Goal: Task Accomplishment & Management: Use online tool/utility

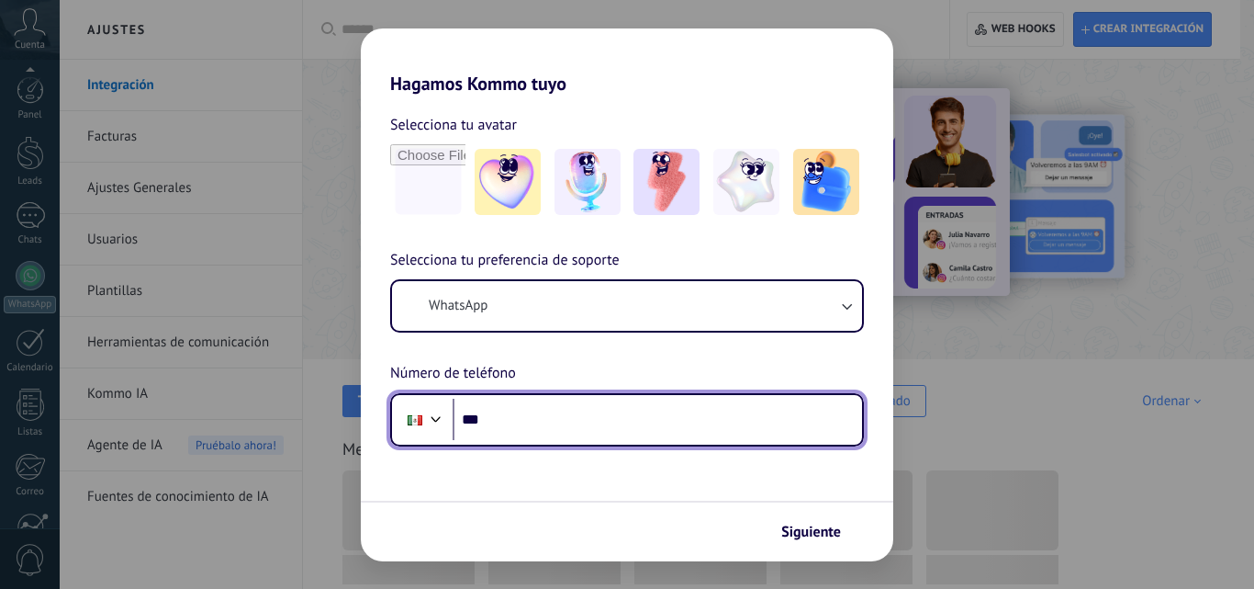
click at [628, 425] on input "***" at bounding box center [658, 419] width 410 height 42
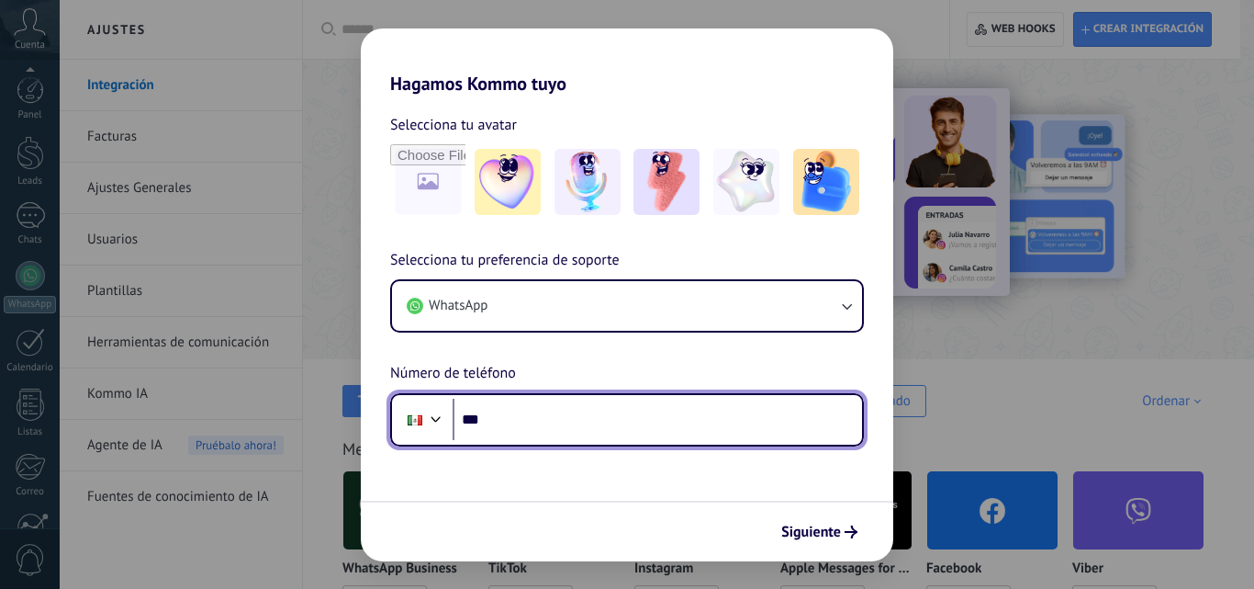
click at [609, 422] on input "***" at bounding box center [658, 419] width 410 height 42
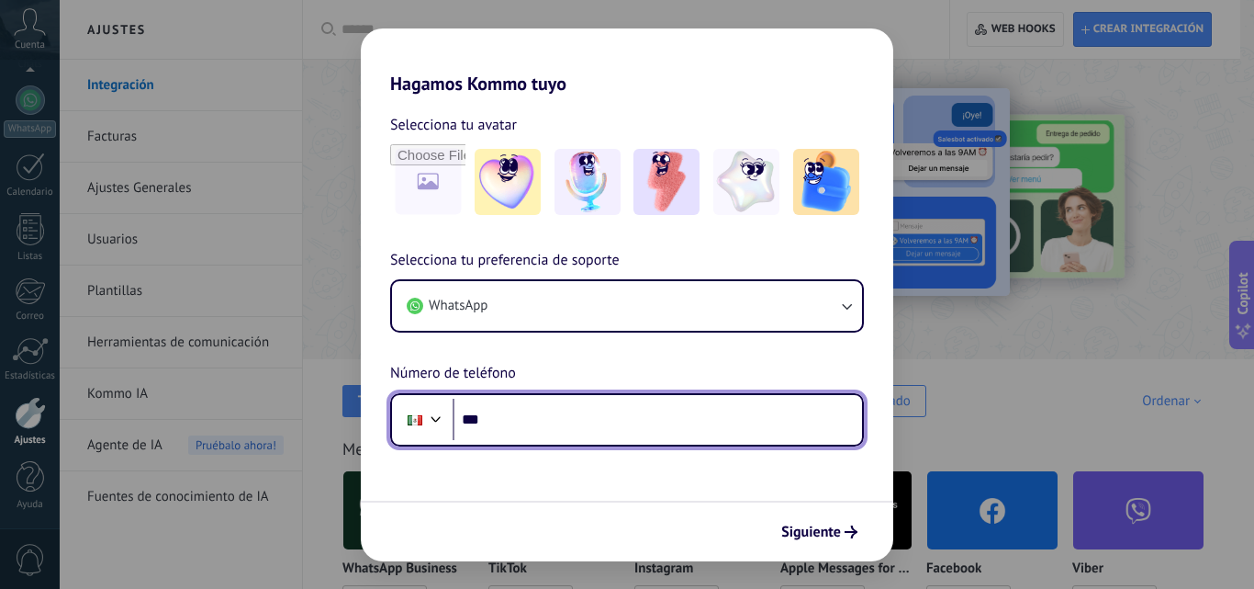
click at [614, 424] on input "***" at bounding box center [658, 419] width 410 height 42
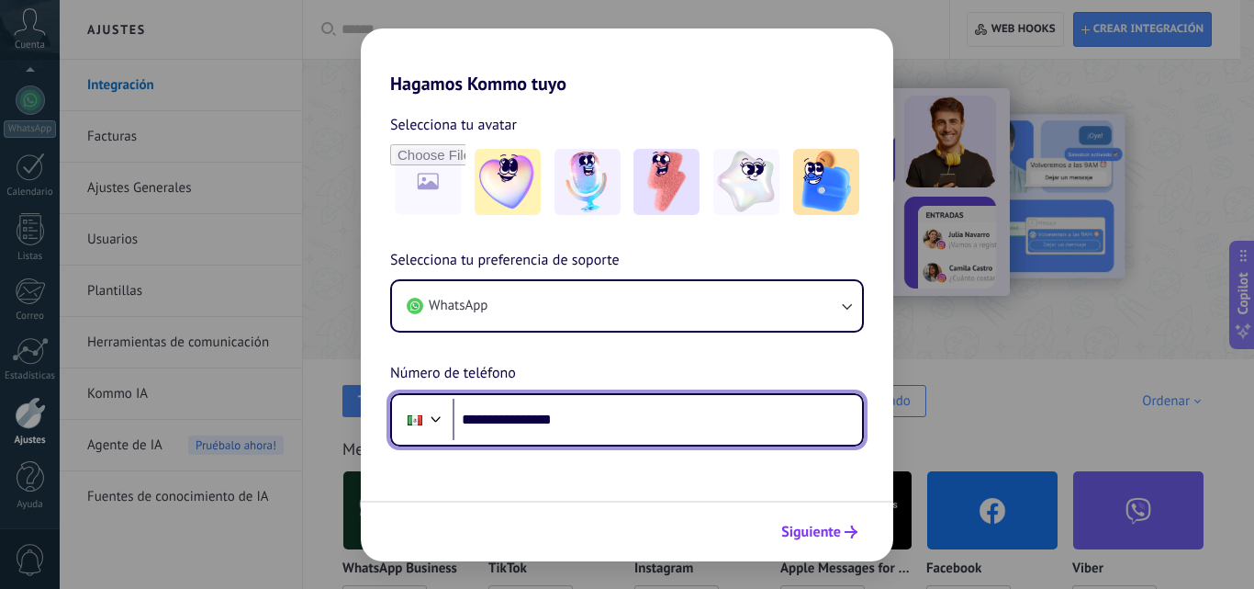
type input "**********"
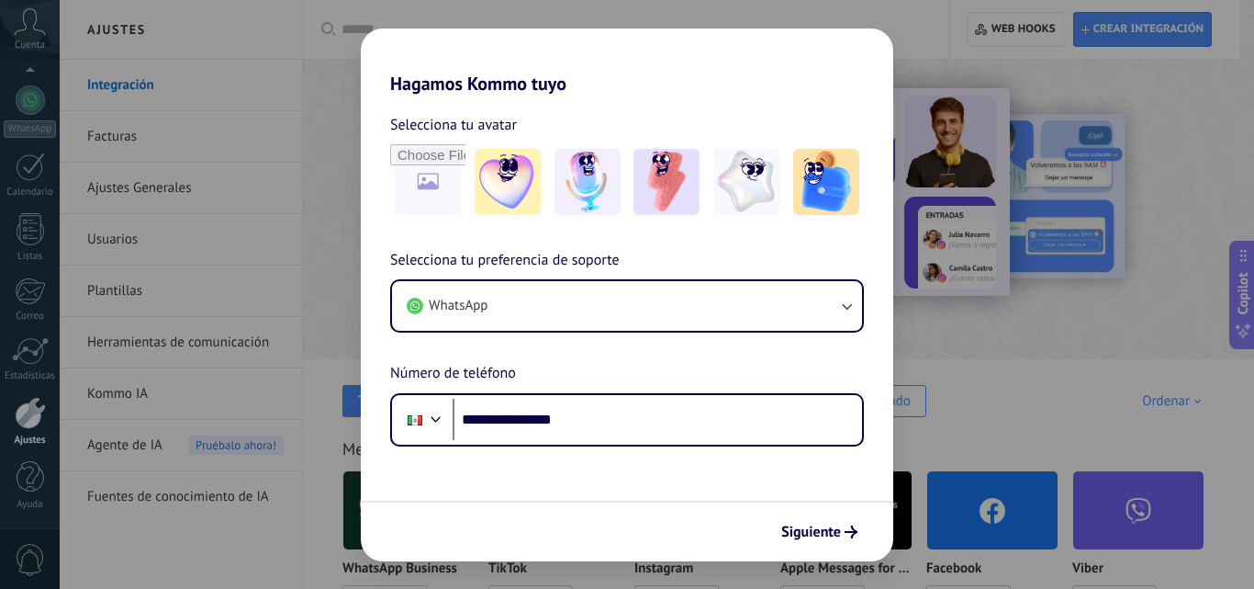
click at [840, 531] on span "Siguiente" at bounding box center [811, 531] width 60 height 13
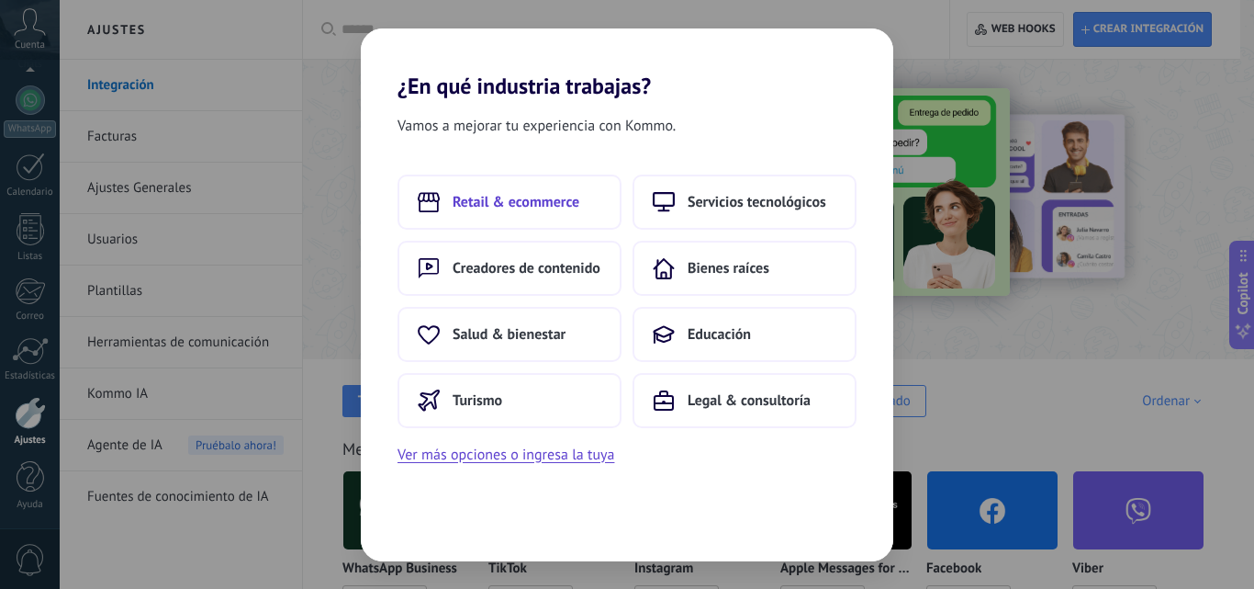
click at [574, 202] on span "Retail & ecommerce" at bounding box center [516, 202] width 127 height 18
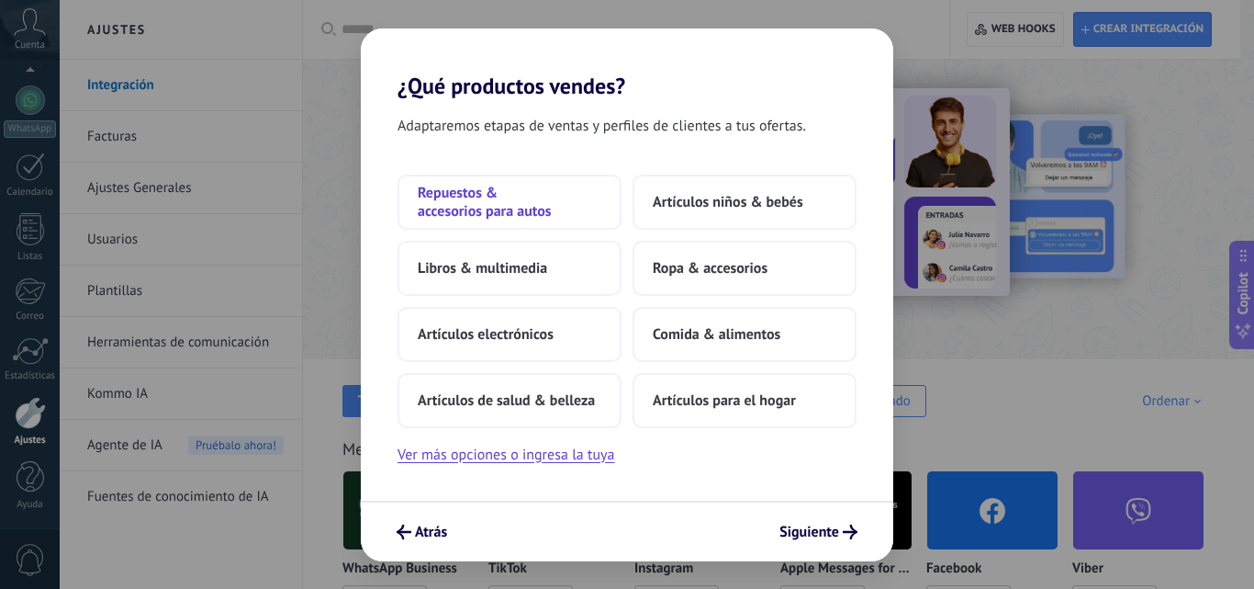
click at [464, 200] on span "Repuestos & accesorios para autos" at bounding box center [510, 202] width 184 height 37
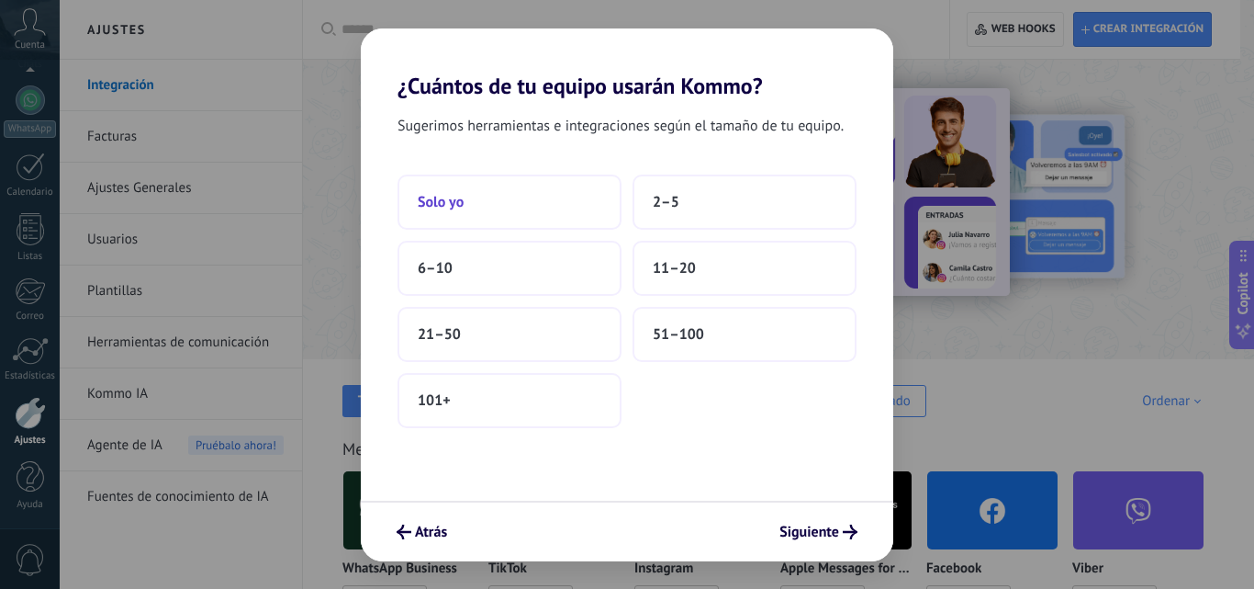
click at [465, 201] on button "Solo yo" at bounding box center [510, 201] width 224 height 55
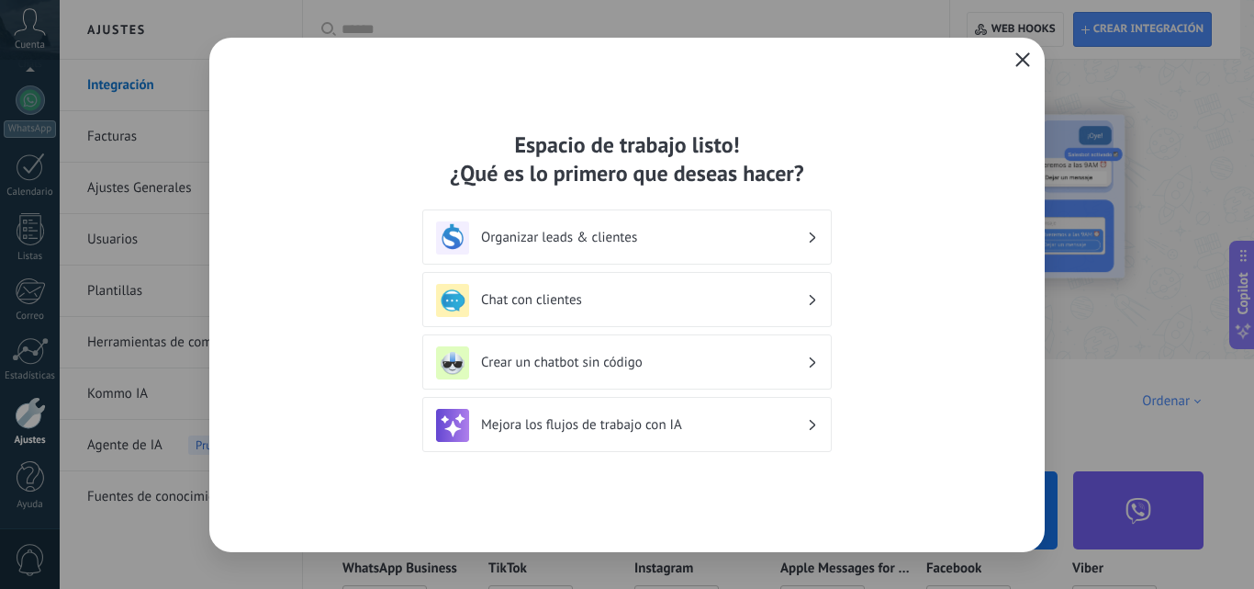
click at [1017, 59] on icon "button" at bounding box center [1023, 59] width 15 height 15
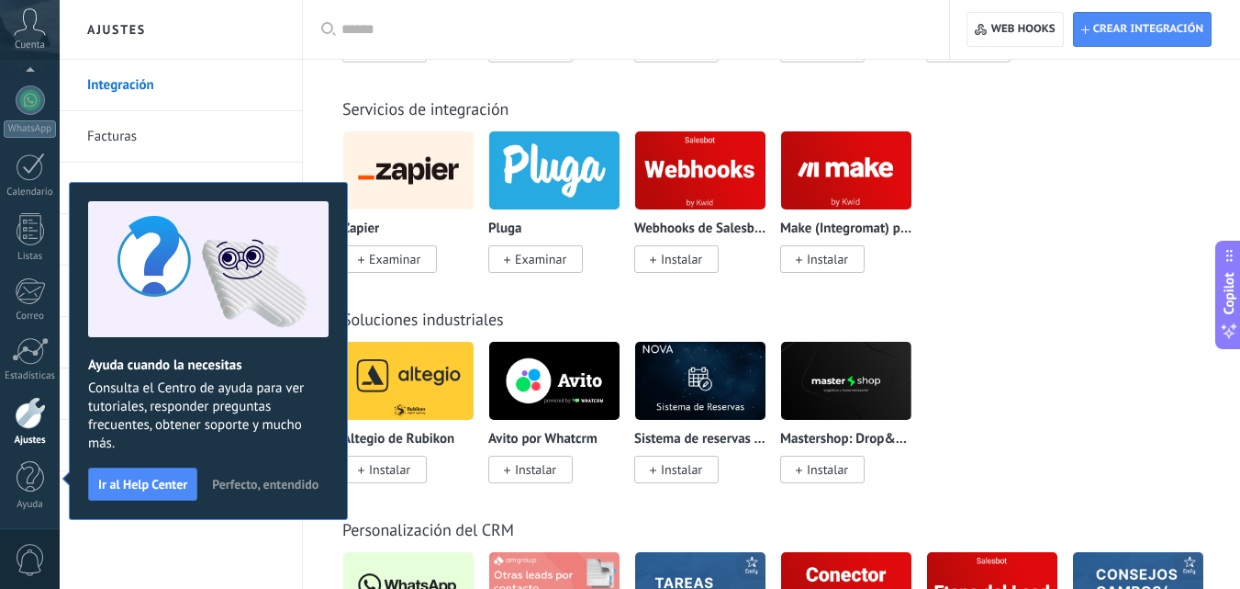
scroll to position [4224, 0]
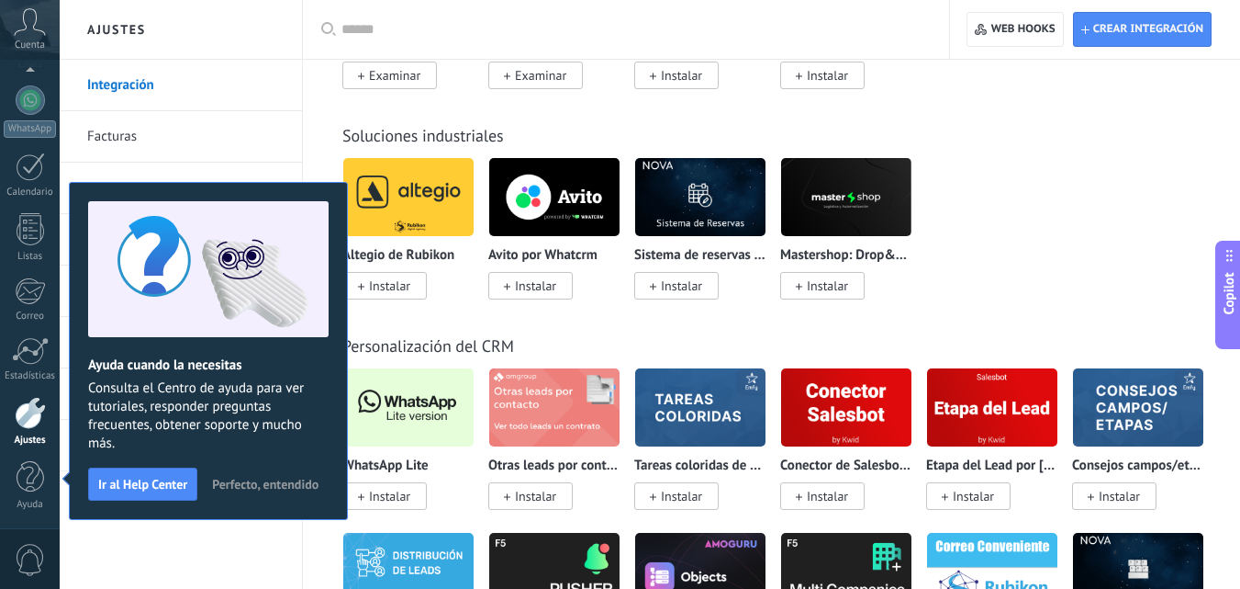
click at [417, 499] on span "Instalar" at bounding box center [384, 496] width 84 height 28
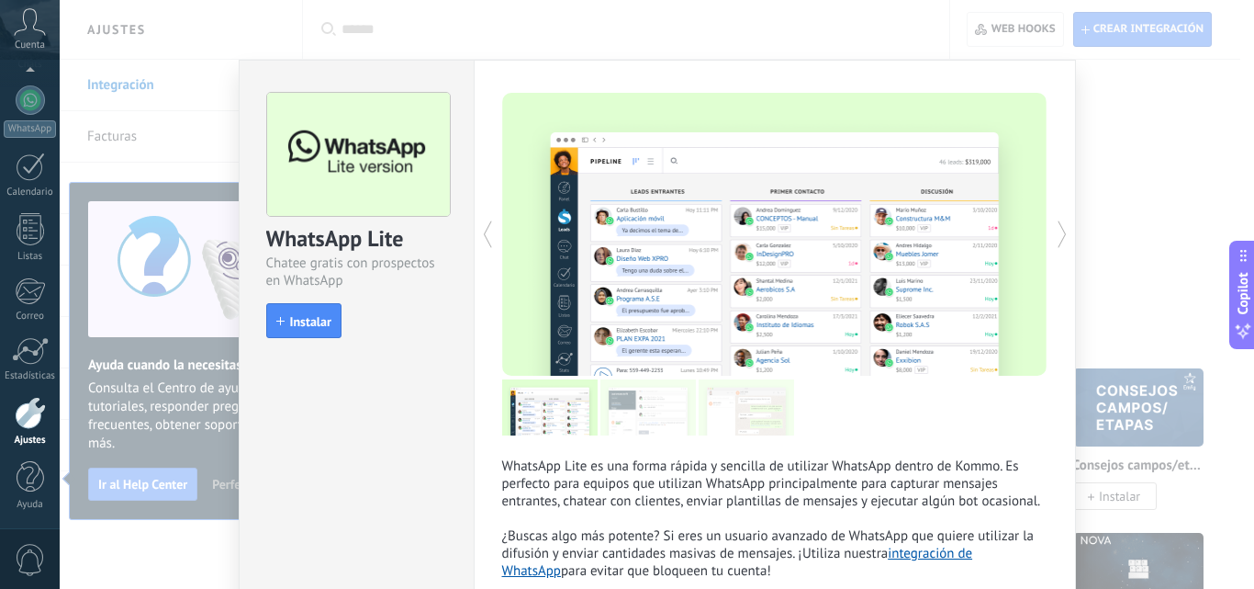
click at [325, 327] on span "Instalar" at bounding box center [310, 321] width 41 height 13
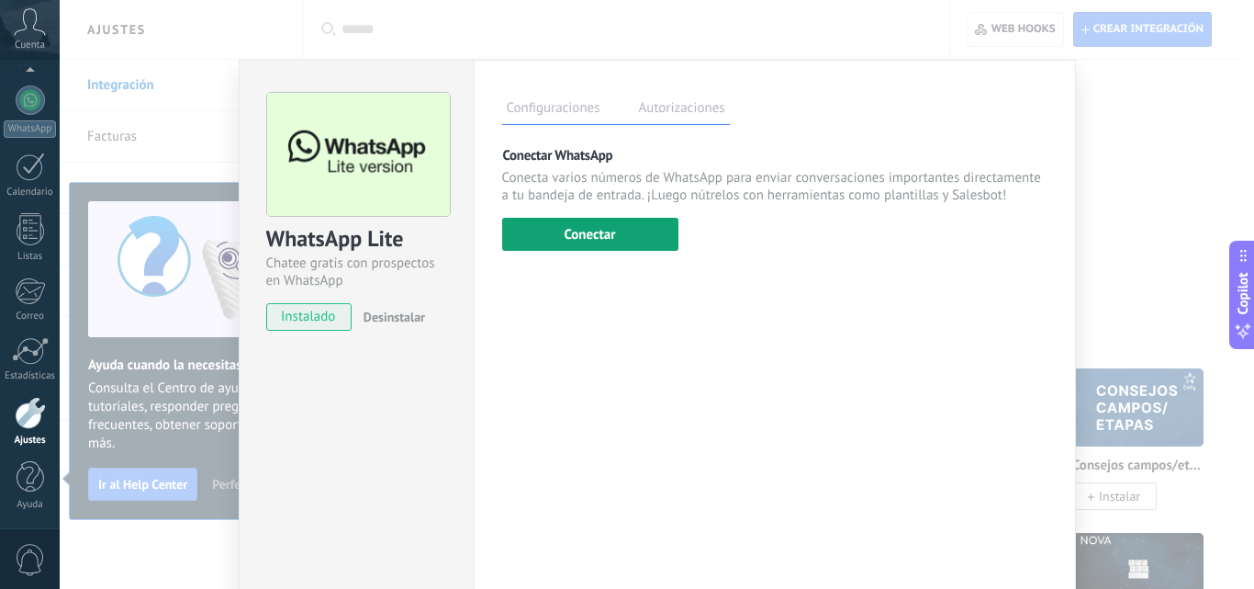
click at [589, 238] on button "Conectar" at bounding box center [590, 234] width 176 height 33
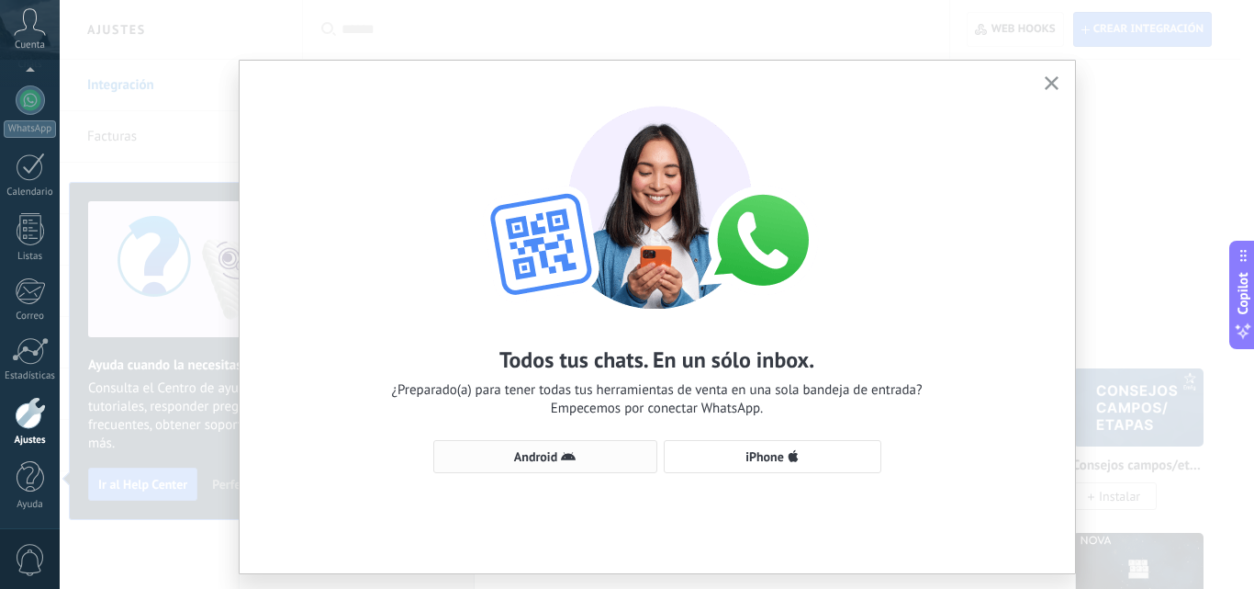
click at [534, 460] on span "Android" at bounding box center [535, 456] width 43 height 13
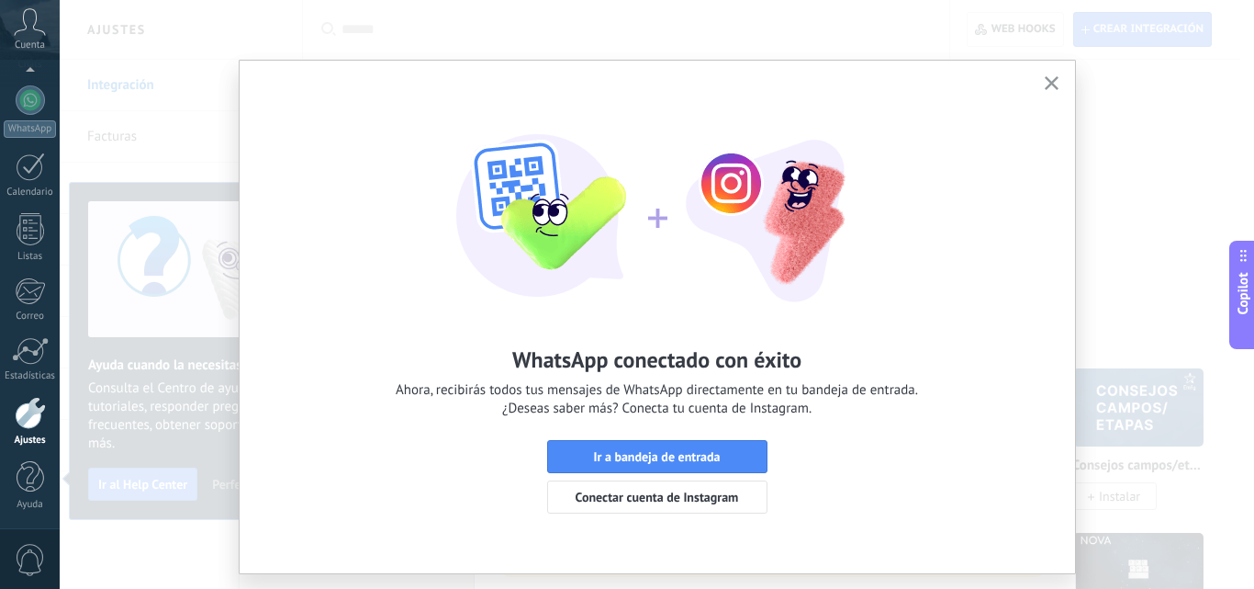
click at [1113, 315] on div "WhatsApp conectado con éxito Ahora, recibirás todos tus mensajes de WhatsApp di…" at bounding box center [657, 294] width 1195 height 589
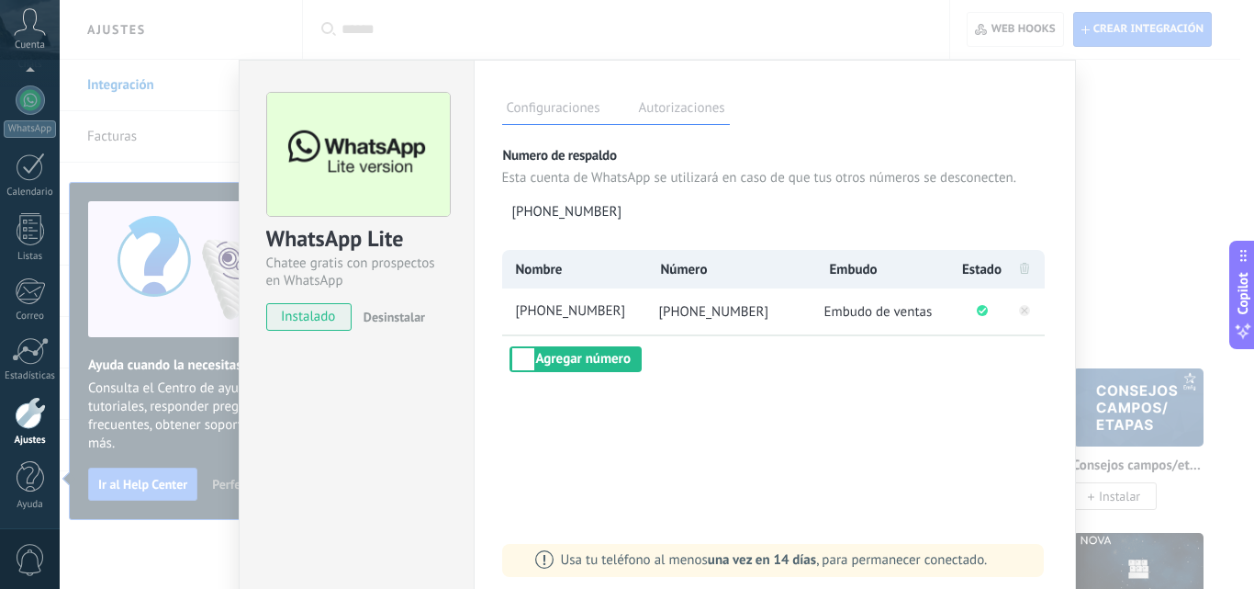
click at [1161, 229] on div "WhatsApp Lite Chatee gratis con prospectos en WhatsApp instalado Desinstalar Co…" at bounding box center [657, 294] width 1195 height 589
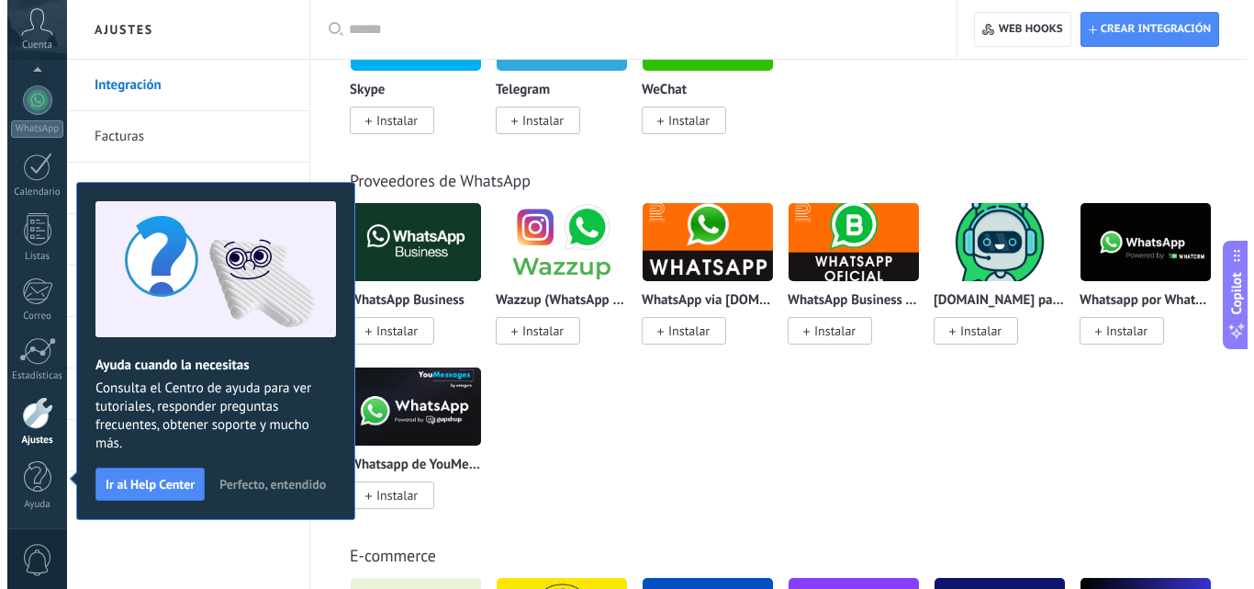
scroll to position [275, 0]
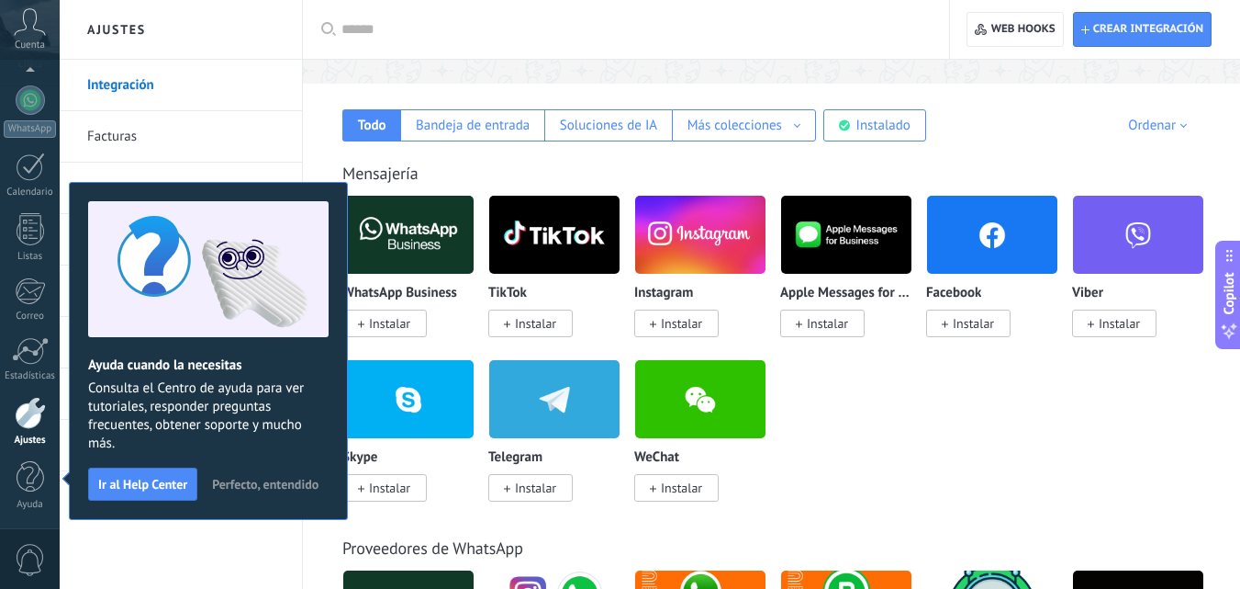
click at [983, 325] on span "Instalar" at bounding box center [973, 323] width 41 height 17
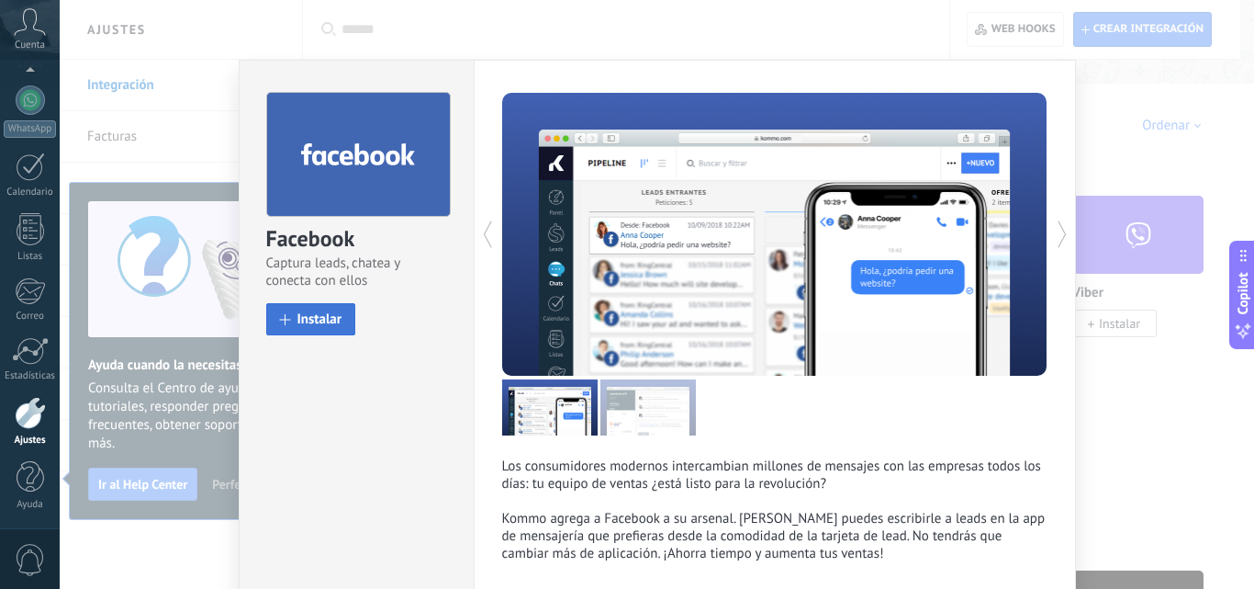
click at [324, 323] on span "Instalar" at bounding box center [319, 319] width 45 height 14
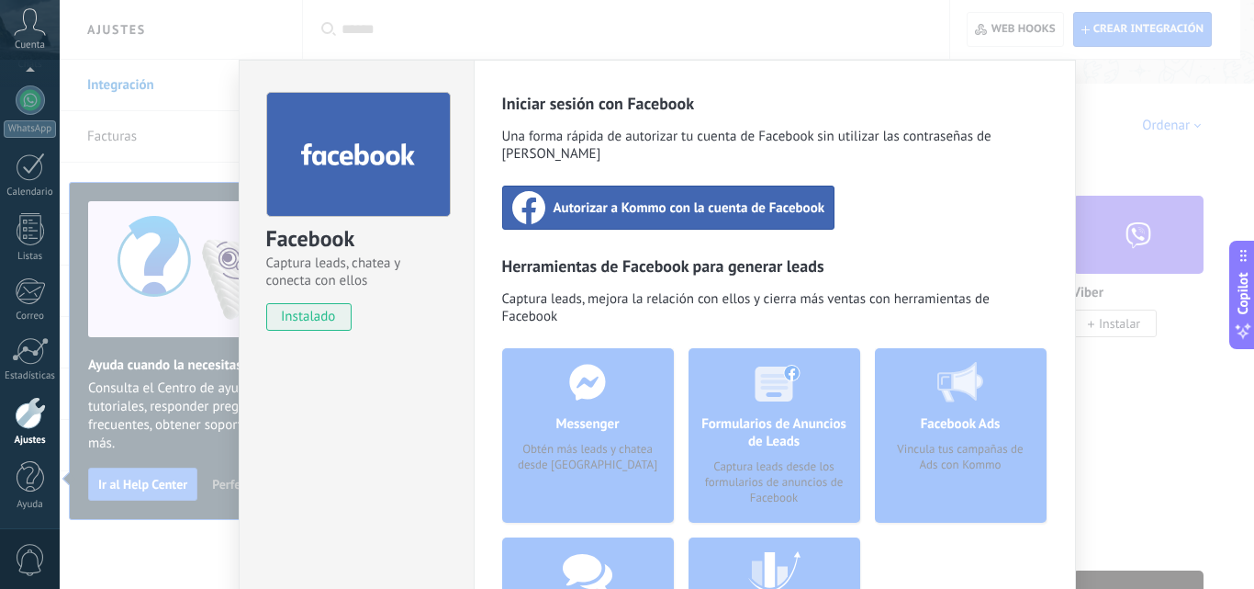
click at [701, 198] on span "Autorizar a Kommo con la cuenta de Facebook" at bounding box center [690, 207] width 272 height 18
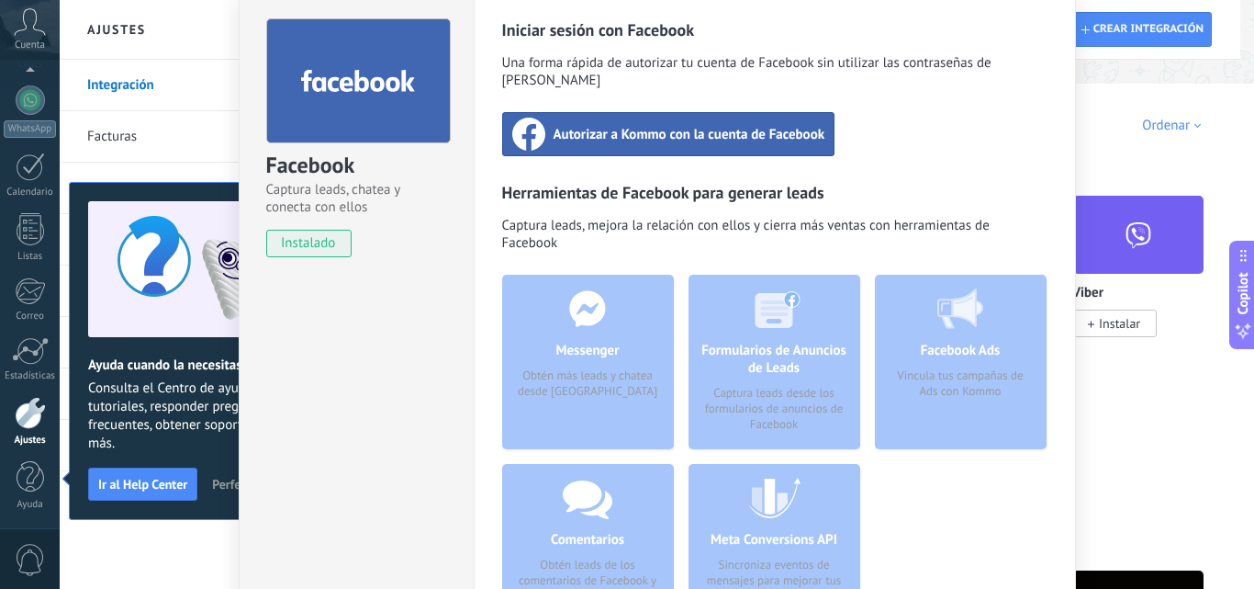
scroll to position [92, 0]
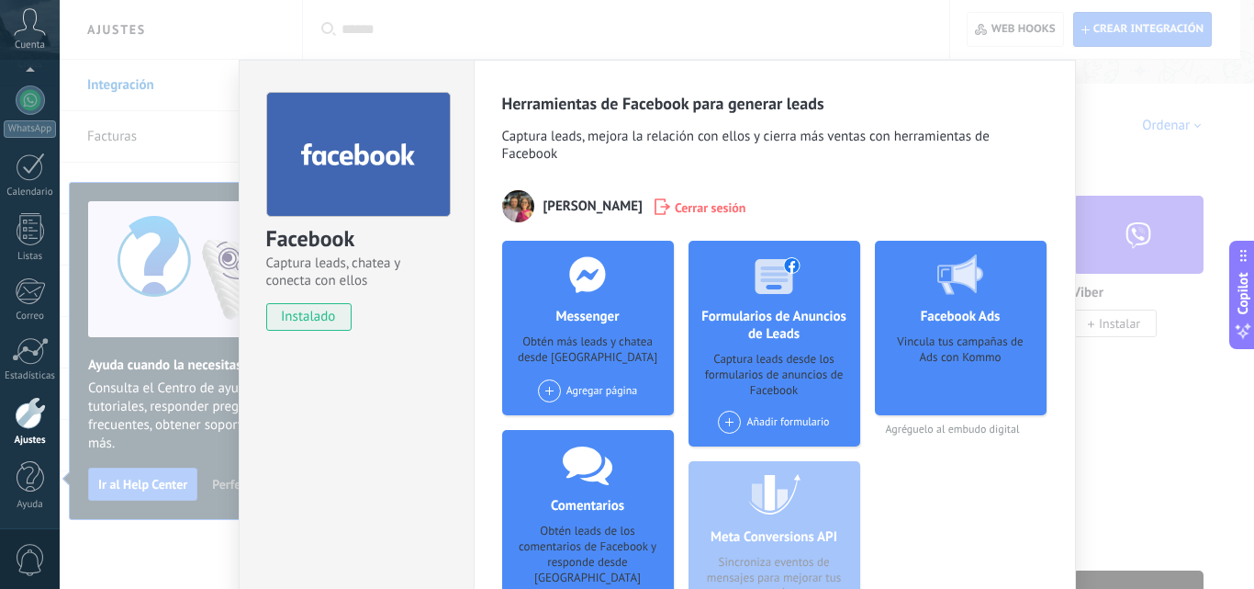
click at [612, 388] on div "Agregar página" at bounding box center [588, 390] width 100 height 23
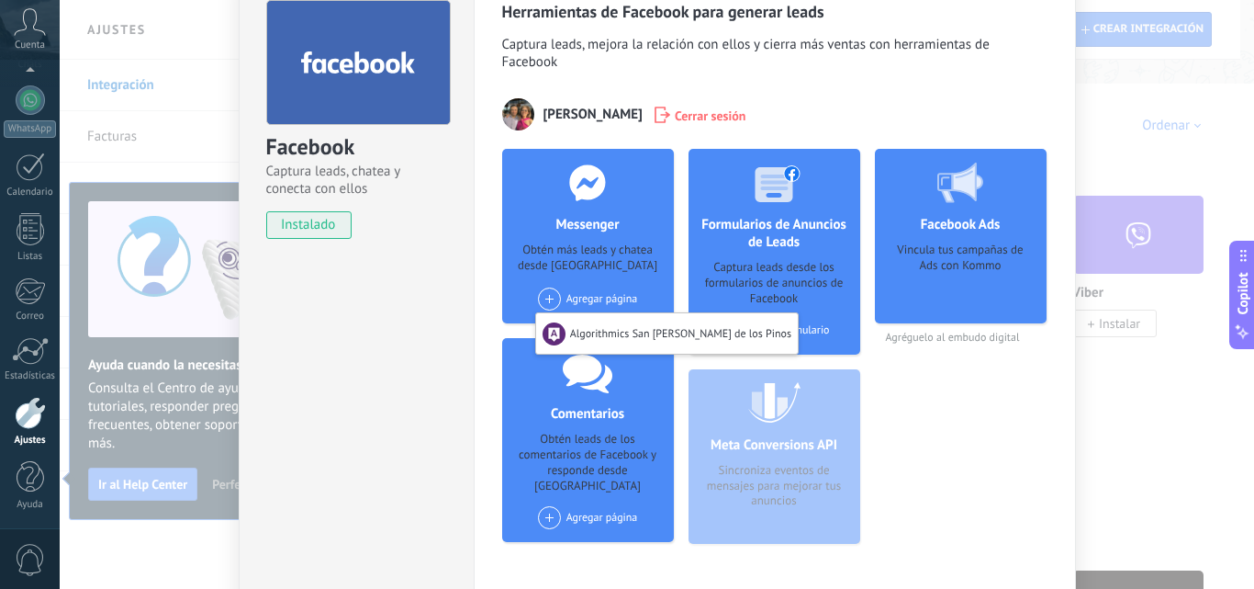
click at [806, 107] on div "[PERSON_NAME] Cerrar sesión" at bounding box center [774, 114] width 545 height 32
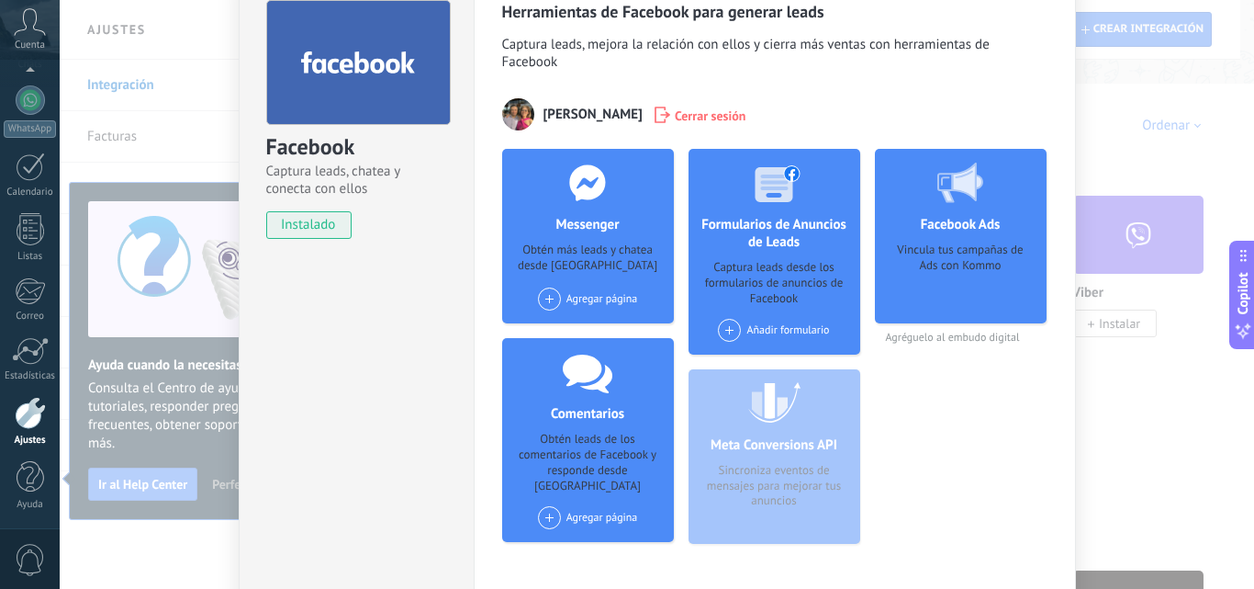
click at [680, 111] on span "Cerrar sesión" at bounding box center [711, 115] width 72 height 18
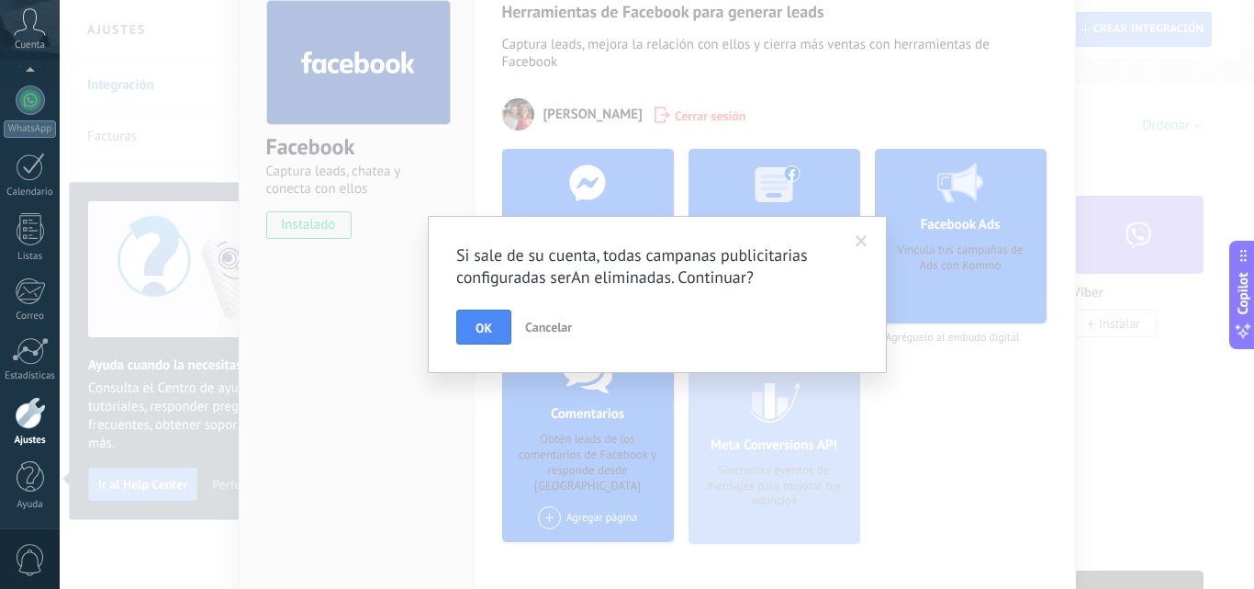
click at [488, 321] on span "OK" at bounding box center [484, 327] width 17 height 13
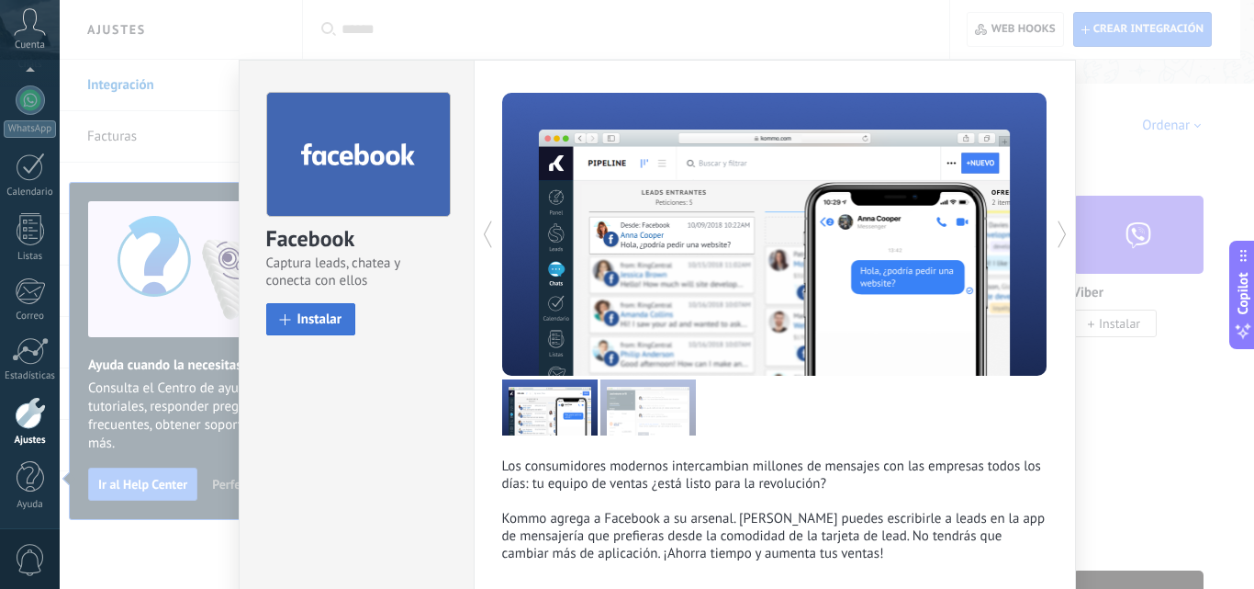
click at [342, 325] on button "Instalar" at bounding box center [311, 319] width 90 height 32
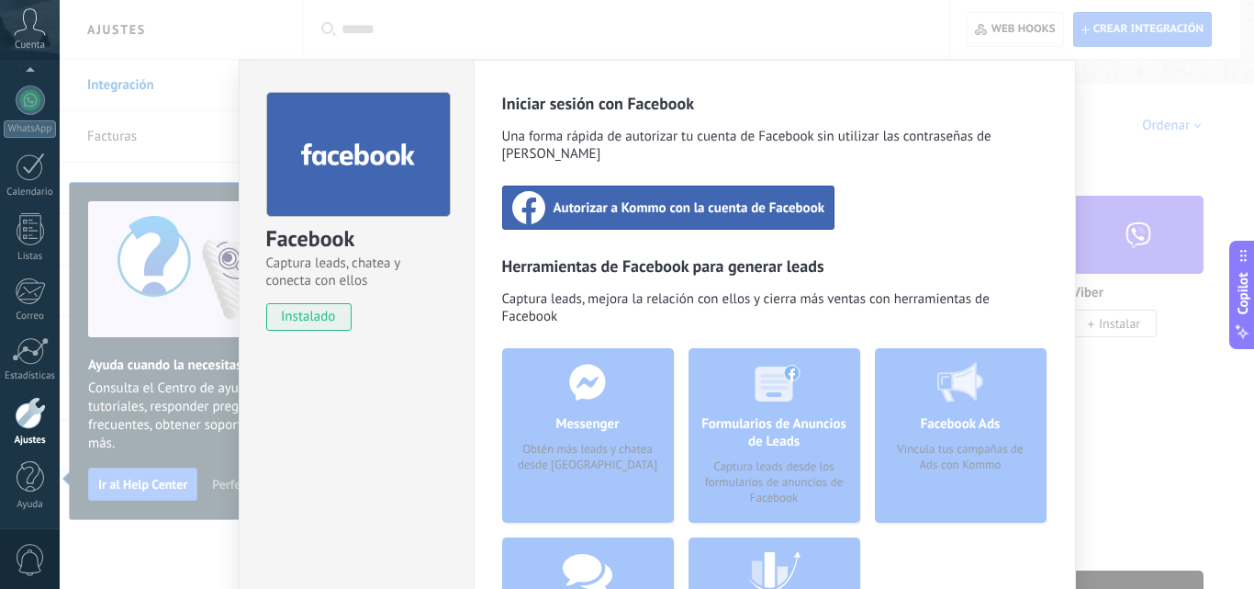
click at [699, 198] on span "Autorizar a Kommo con la cuenta de Facebook" at bounding box center [690, 207] width 272 height 18
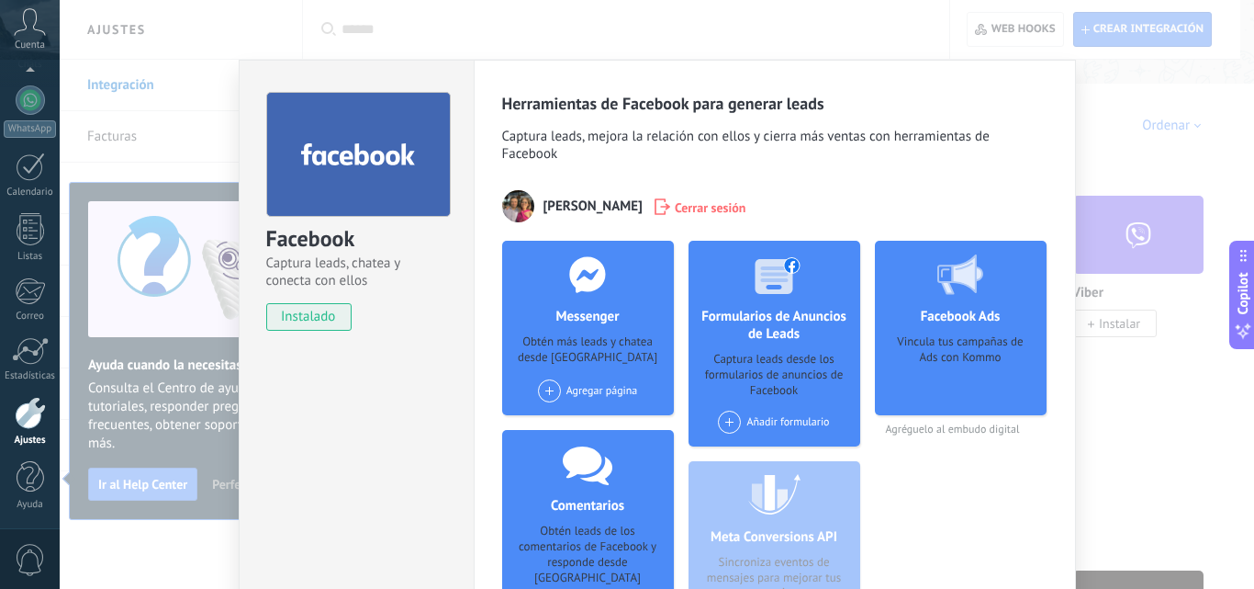
click at [604, 393] on div "Agregar página" at bounding box center [588, 390] width 100 height 23
click at [597, 426] on div "Galaxy Code" at bounding box center [597, 425] width 123 height 40
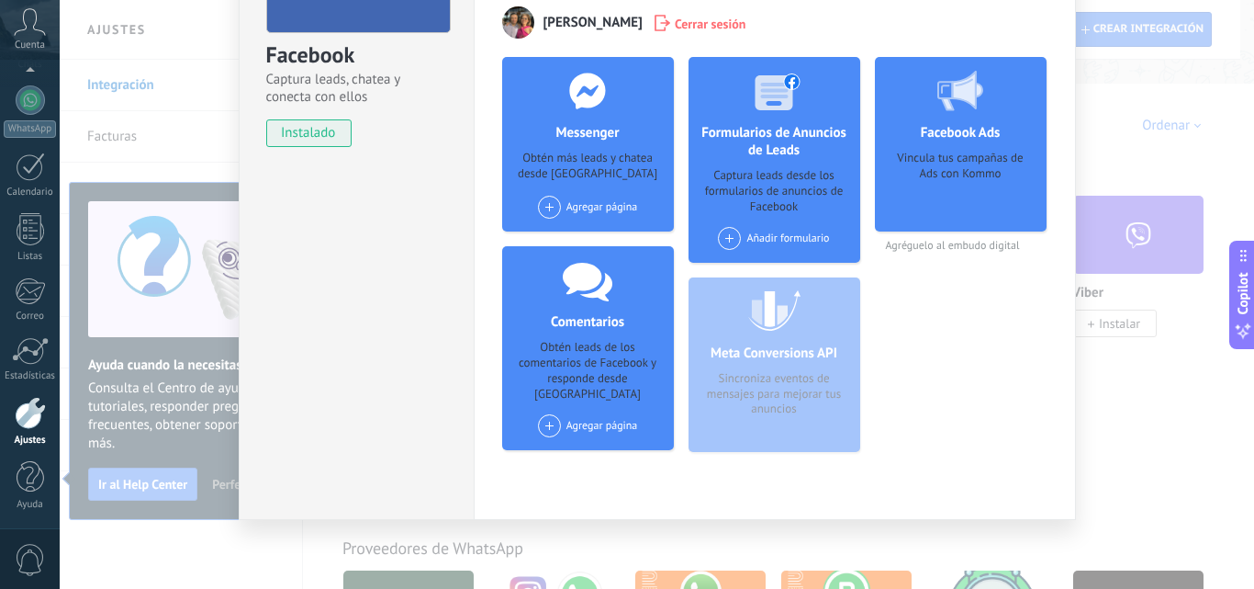
click at [597, 414] on div "Agregar página" at bounding box center [588, 425] width 100 height 23
click at [609, 452] on div "Galaxy Code" at bounding box center [597, 460] width 123 height 40
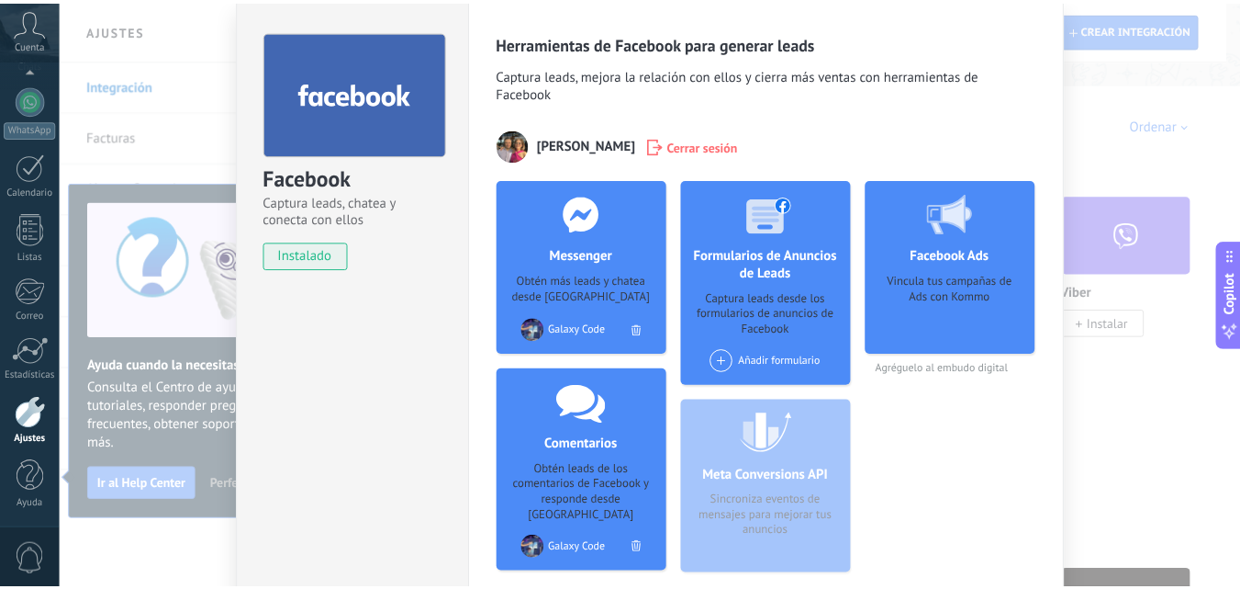
scroll to position [0, 0]
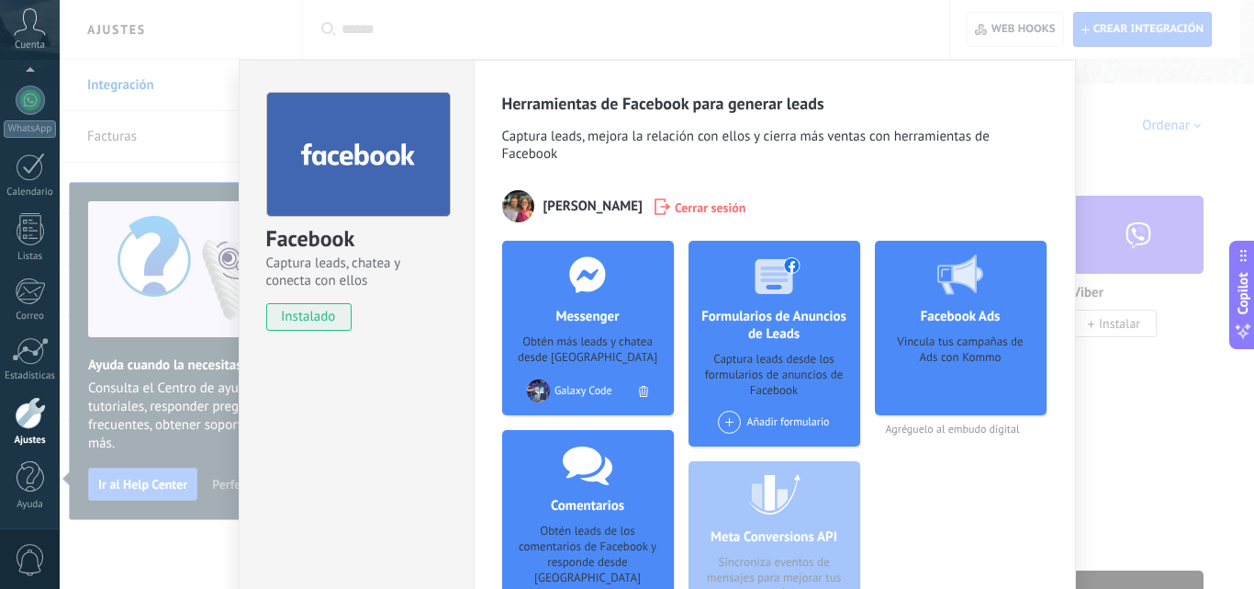
click at [1215, 167] on div "Facebook Captura leads, chatea y conecta con ellos instalado Desinstalar Herram…" at bounding box center [657, 294] width 1195 height 589
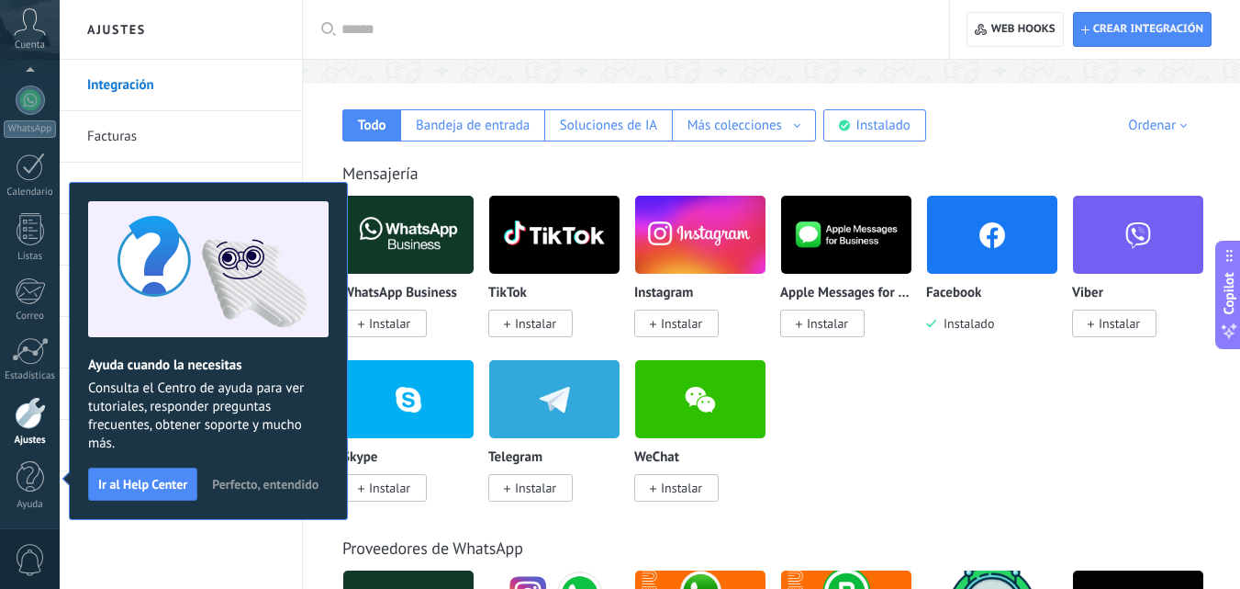
click at [709, 322] on span "Instalar" at bounding box center [676, 323] width 84 height 28
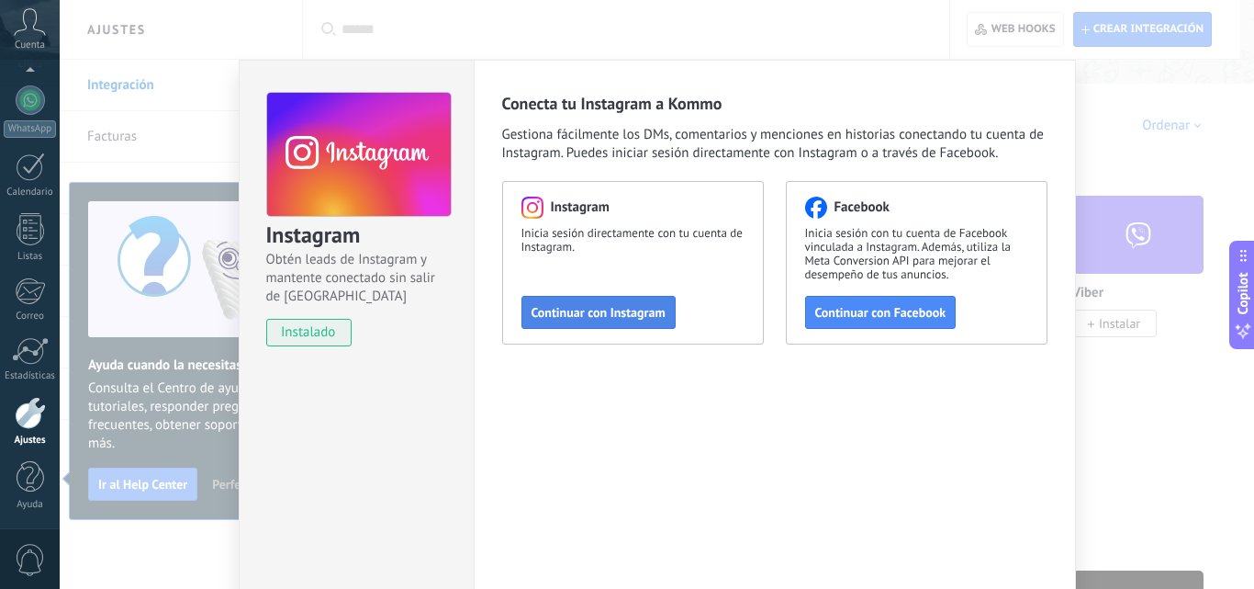
click at [626, 309] on span "Continuar con Instagram" at bounding box center [599, 312] width 134 height 13
click at [1147, 383] on div "Instagram Obtén leads de Instagram y mantente conectado sin salir de Kommo inst…" at bounding box center [657, 294] width 1195 height 589
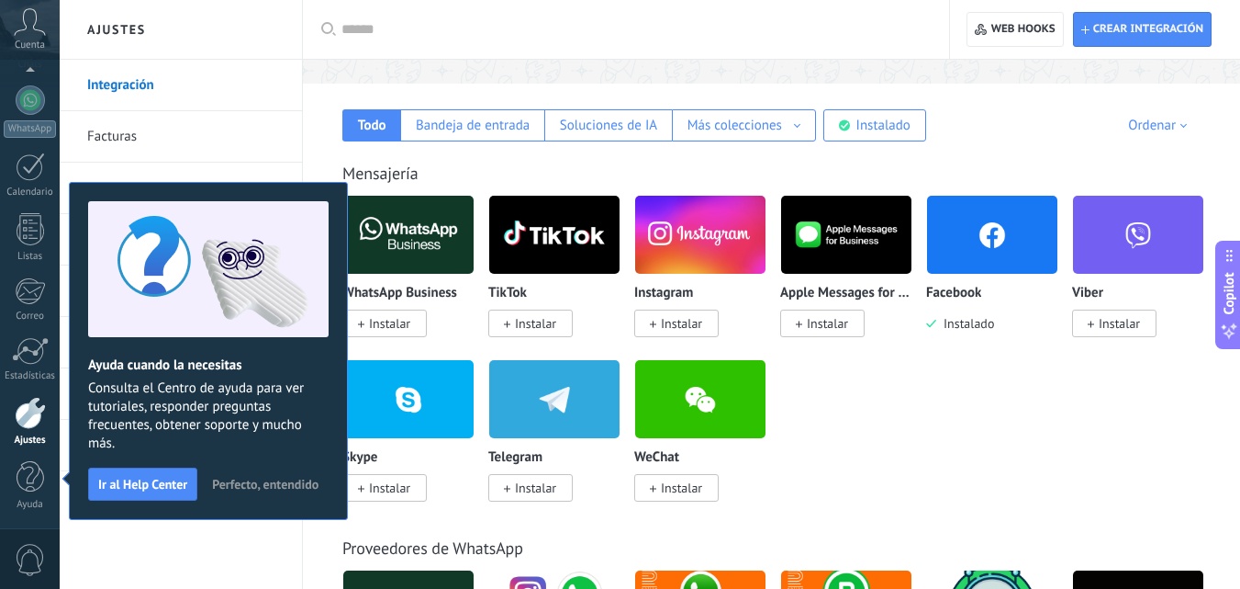
click at [709, 321] on span "Instalar" at bounding box center [676, 323] width 84 height 28
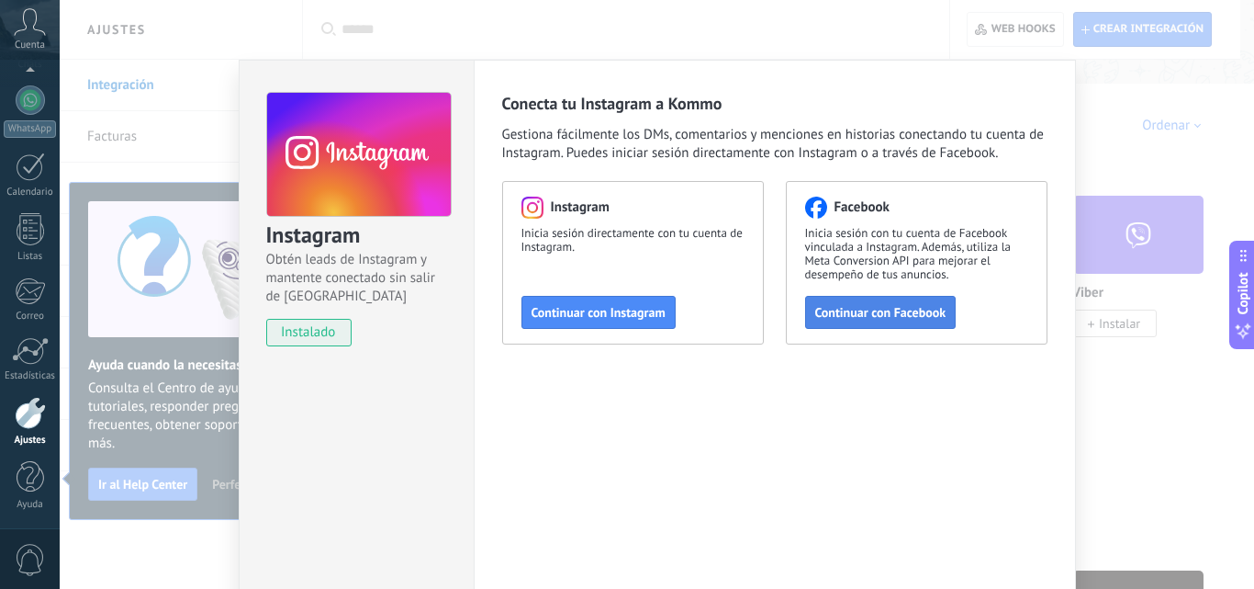
click at [881, 318] on span "Continuar con Facebook" at bounding box center [880, 312] width 131 height 13
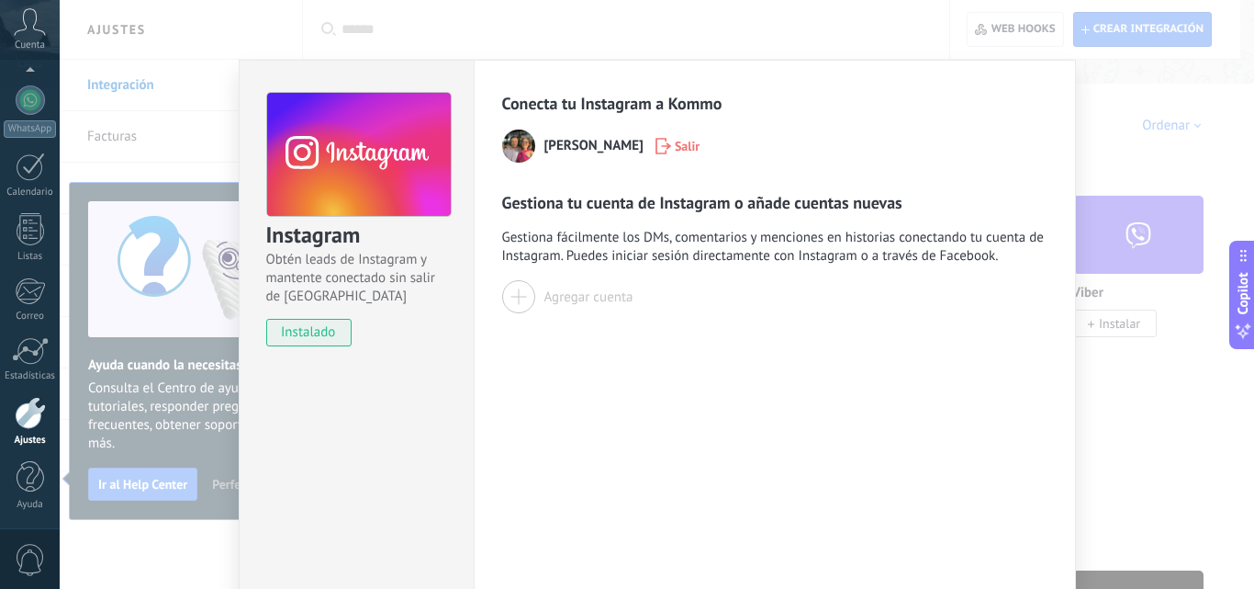
click at [587, 302] on div "Agregar cuenta" at bounding box center [588, 296] width 89 height 17
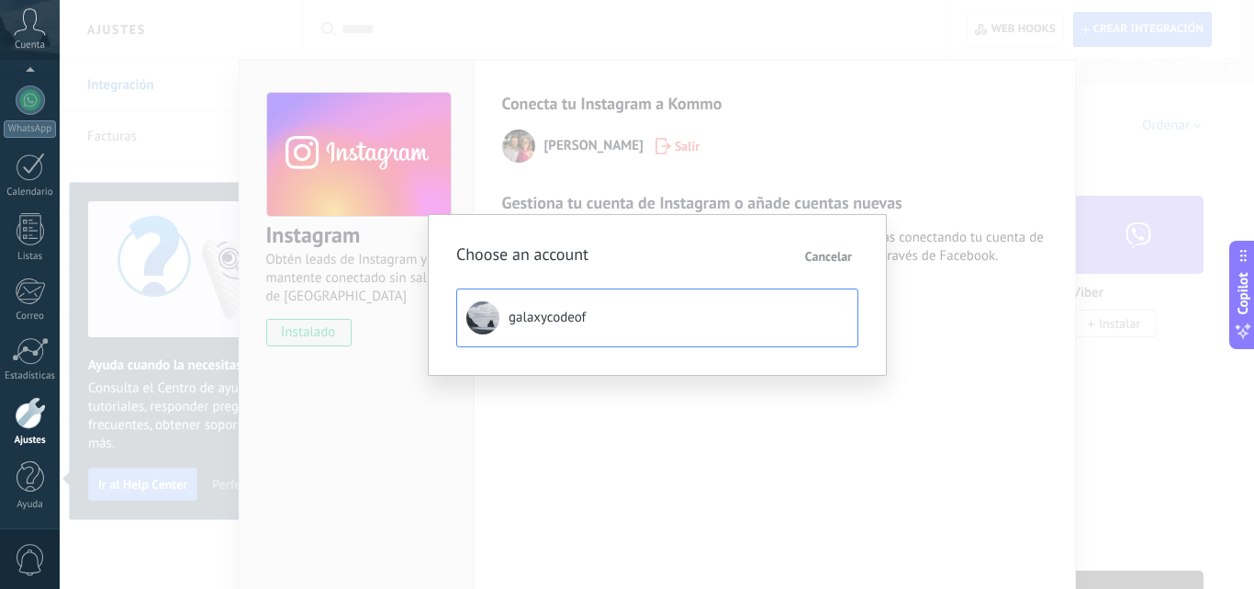
click at [559, 323] on span "galaxycodeof" at bounding box center [547, 318] width 77 height 18
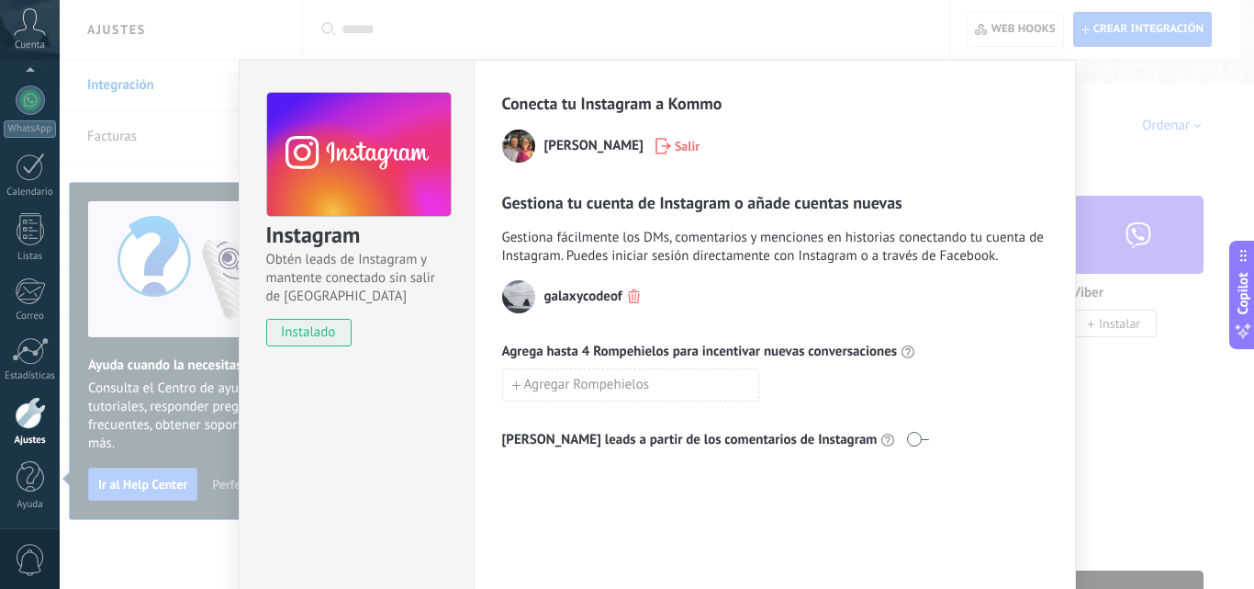
click at [545, 215] on div "Gestiona tu cuenta de Instagram o añade cuentas nuevas Gestiona fácilmente los …" at bounding box center [774, 320] width 545 height 257
click at [1234, 392] on div "Instagram Obtén leads de Instagram y mantente conectado sin salir de Kommo inst…" at bounding box center [657, 294] width 1195 height 589
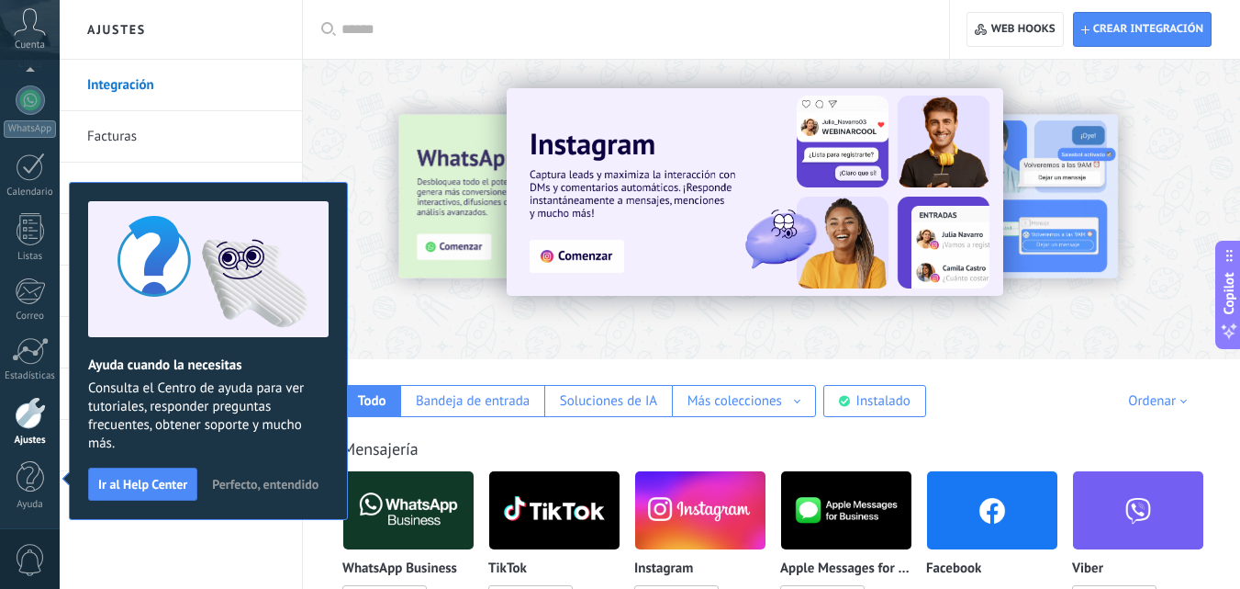
scroll to position [184, 0]
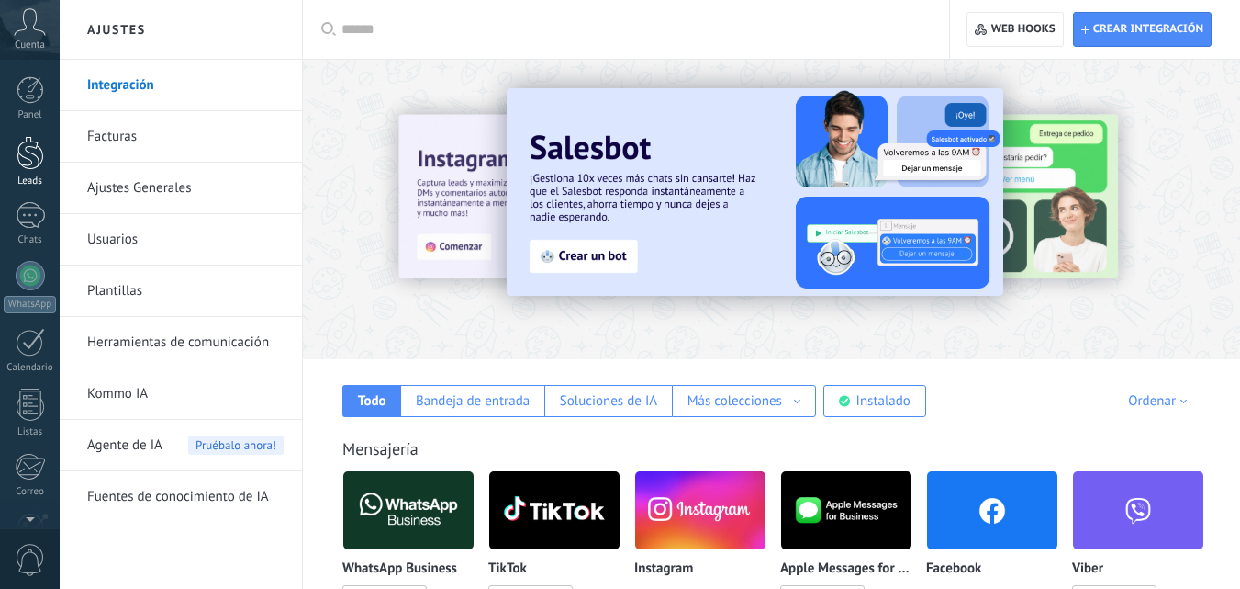
click at [19, 166] on div at bounding box center [31, 153] width 28 height 34
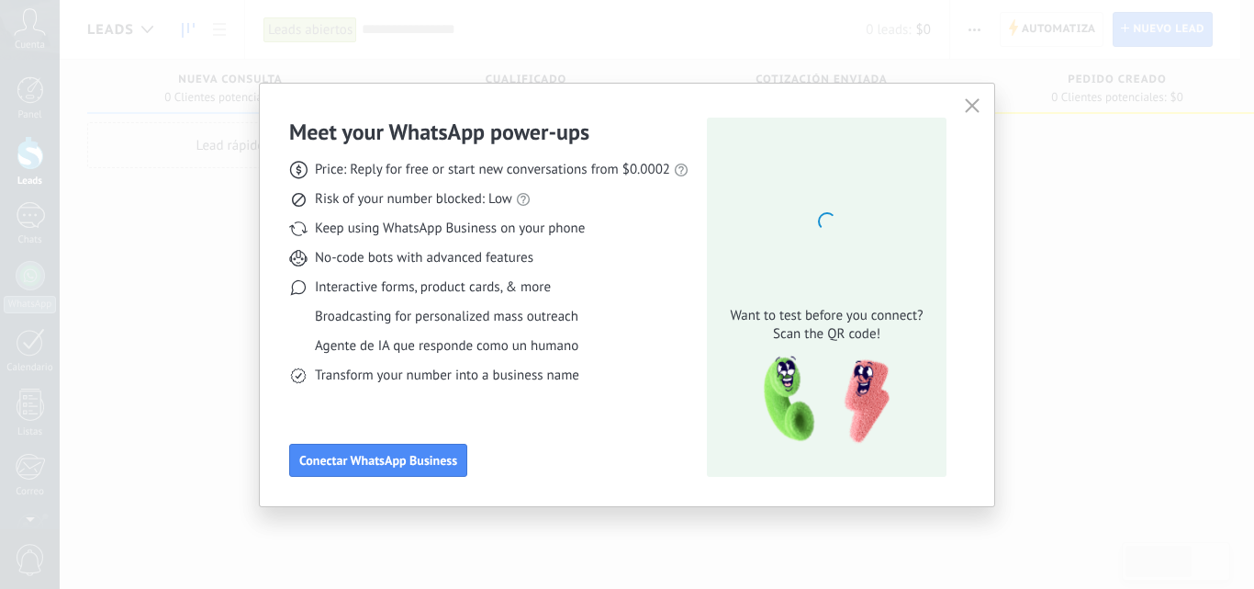
click at [976, 113] on span "button" at bounding box center [972, 106] width 15 height 17
click at [976, 104] on icon "button" at bounding box center [972, 105] width 15 height 15
click at [971, 107] on icon "button" at bounding box center [972, 105] width 15 height 15
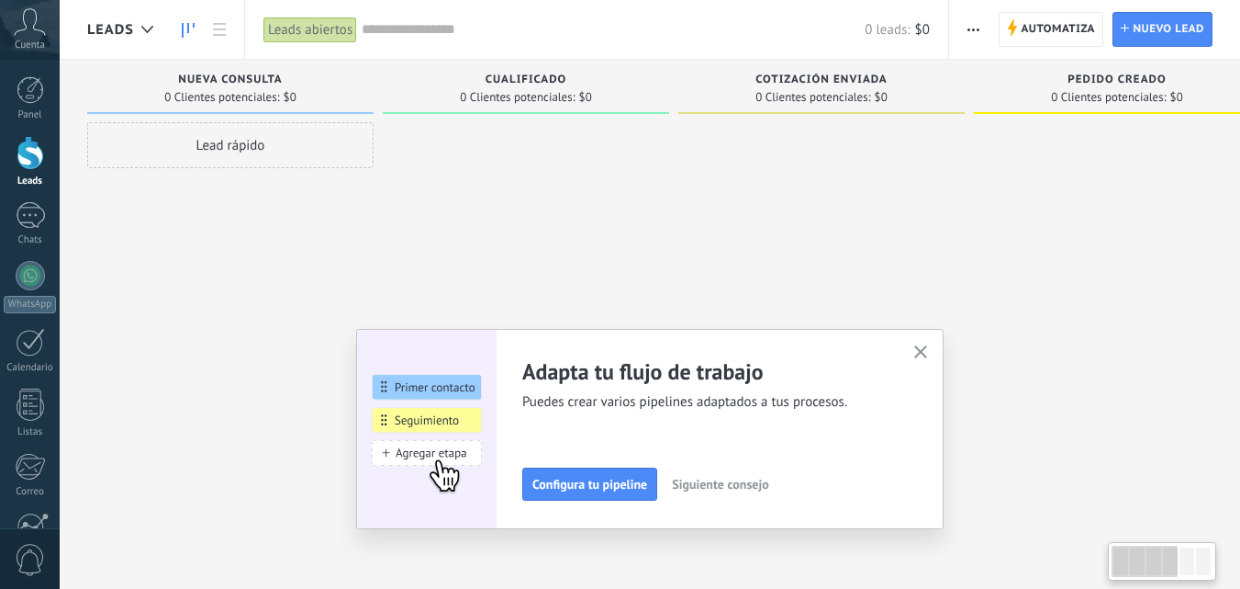
click at [928, 353] on icon "button" at bounding box center [922, 352] width 14 height 14
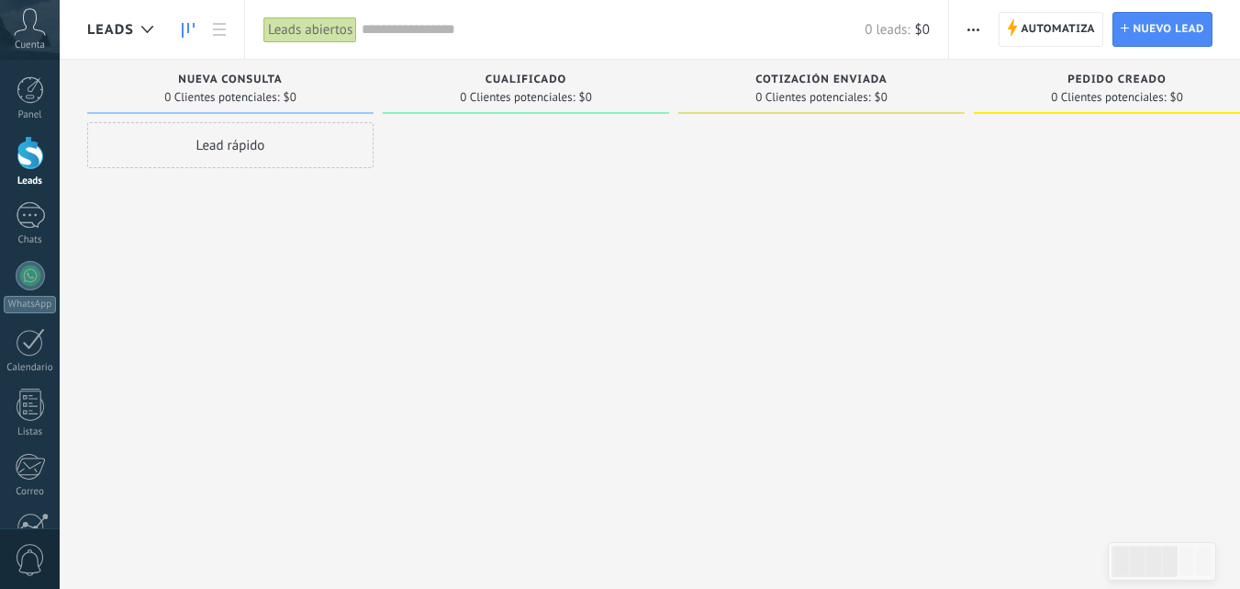
click at [1049, 559] on body ".abccls-1,.abccls-2{fill-rule:evenodd}.abccls-2{fill:#fff} .abfcls-1{fill:none}…" at bounding box center [620, 294] width 1240 height 589
click at [1073, 34] on span "Automatiza" at bounding box center [1058, 29] width 74 height 33
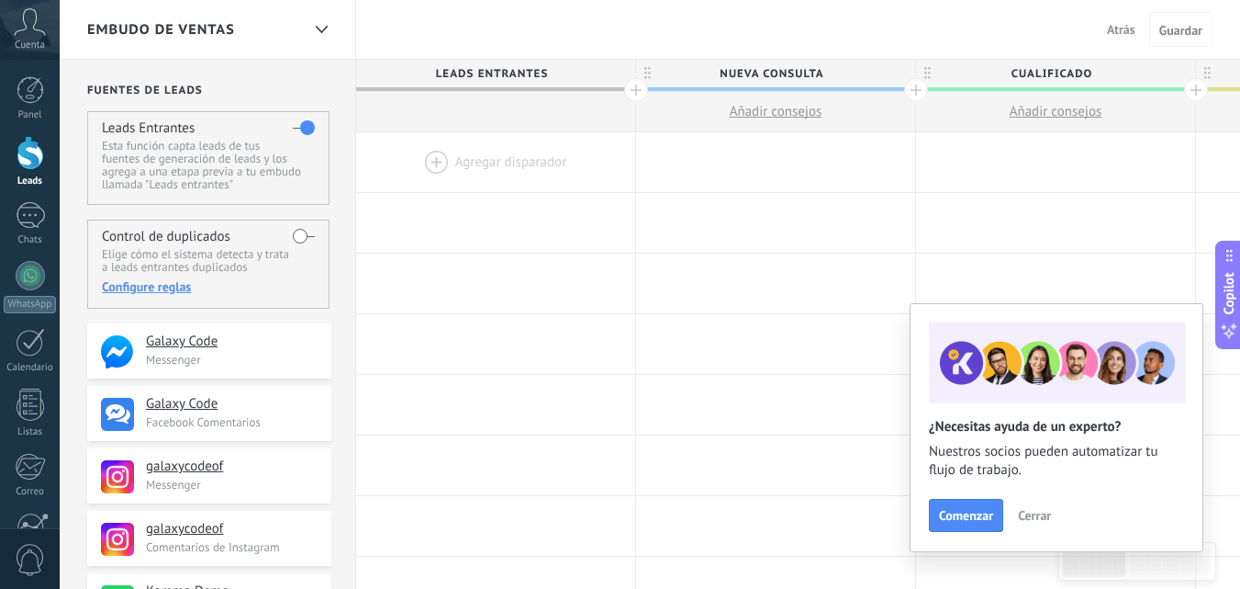
click at [1133, 26] on span "Atrás" at bounding box center [1121, 29] width 28 height 17
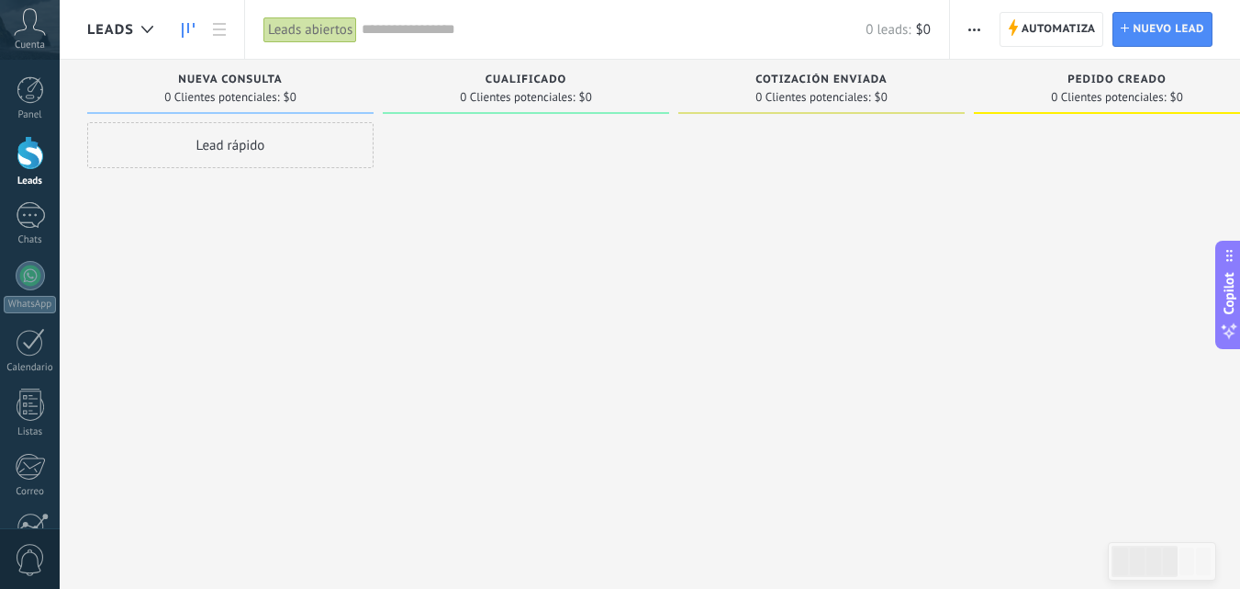
click at [36, 24] on icon at bounding box center [30, 22] width 32 height 28
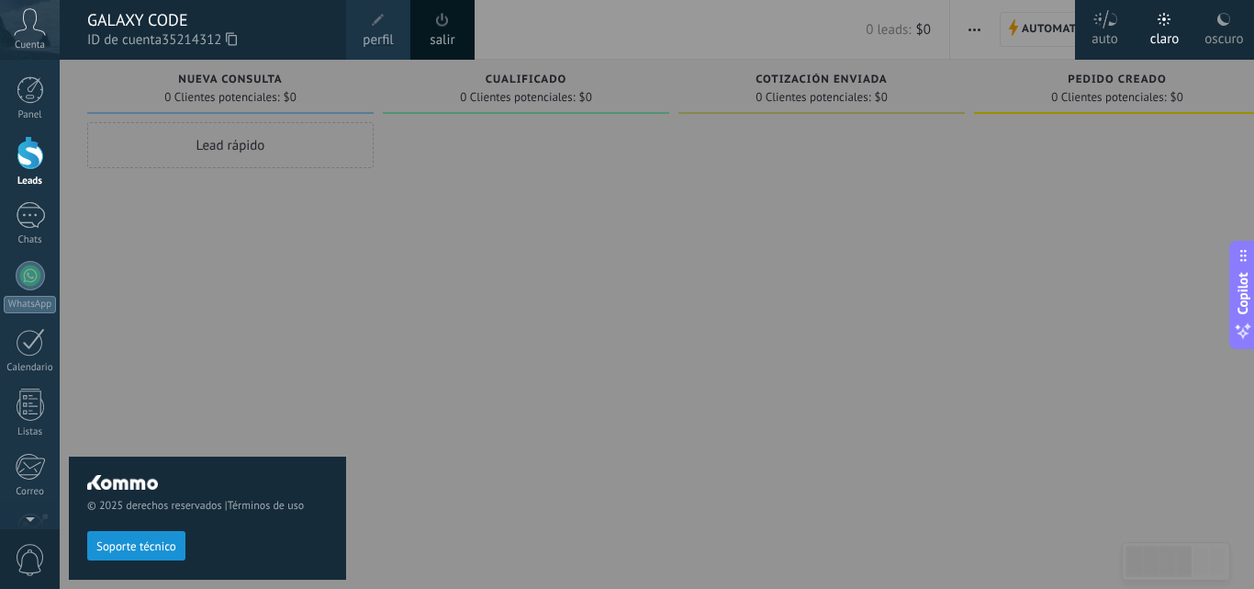
click at [446, 22] on span at bounding box center [442, 20] width 13 height 14
